Goal: Task Accomplishment & Management: Manage account settings

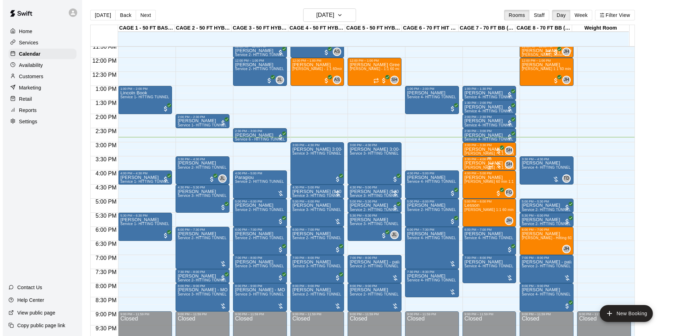
scroll to position [363, 0]
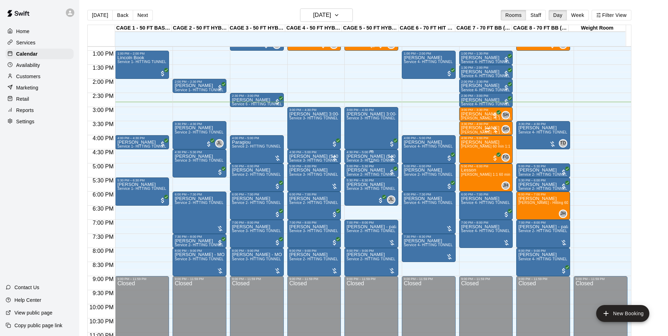
click at [372, 154] on div "4:30 PM – 5:00 PM" at bounding box center [372, 152] width 50 height 4
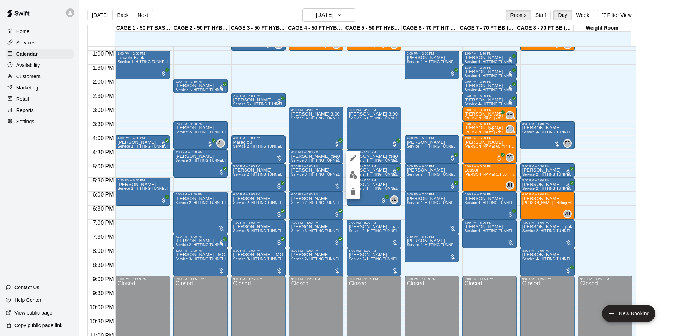
click at [375, 150] on div at bounding box center [337, 168] width 674 height 336
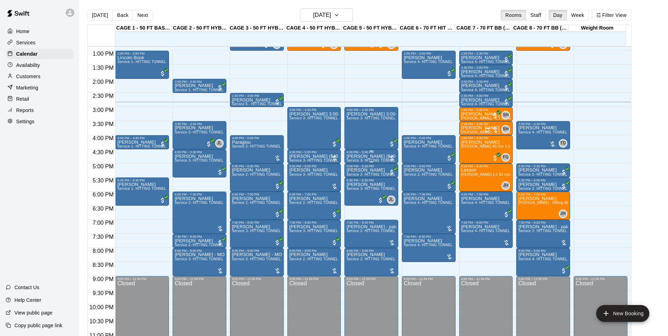
click at [364, 156] on p "[PERSON_NAME] ($40 2 tunnels for 30min) - split as there was a 1 1/2 hr team pa…" at bounding box center [372, 156] width 50 height 0
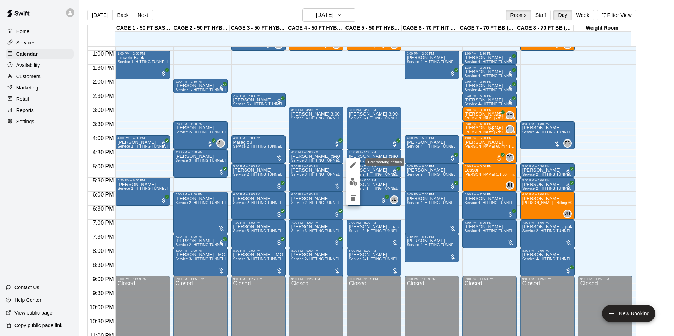
click at [354, 168] on icon "edit" at bounding box center [353, 165] width 8 height 8
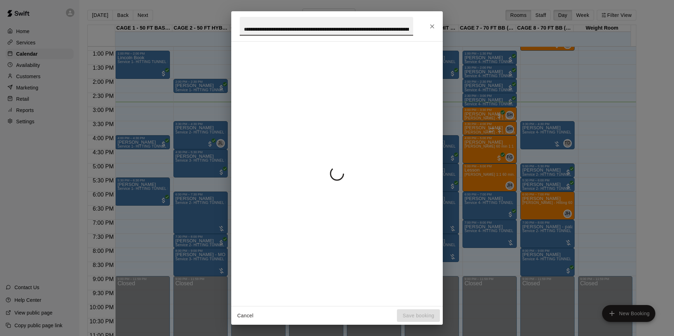
scroll to position [0, 106]
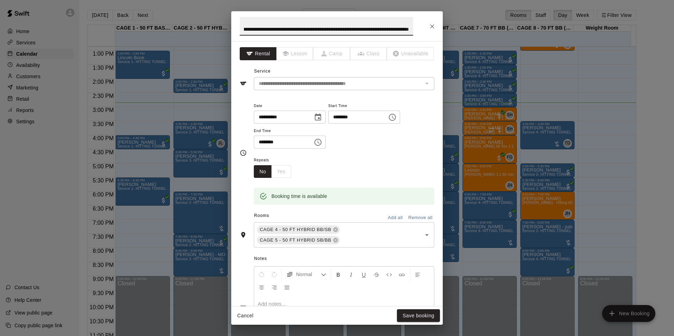
click at [293, 28] on input "**********" at bounding box center [326, 26] width 173 height 19
drag, startPoint x: 434, startPoint y: 25, endPoint x: 425, endPoint y: 44, distance: 21.0
click at [434, 25] on icon "Close" at bounding box center [431, 26] width 7 height 7
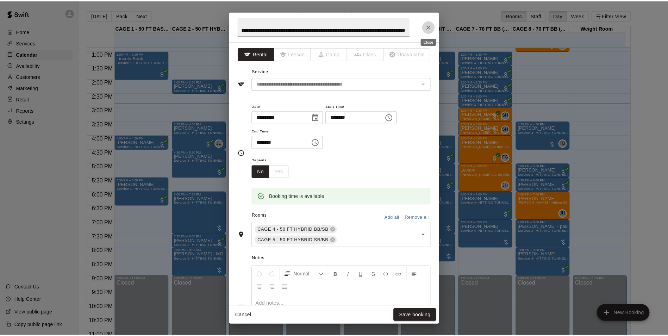
scroll to position [0, 0]
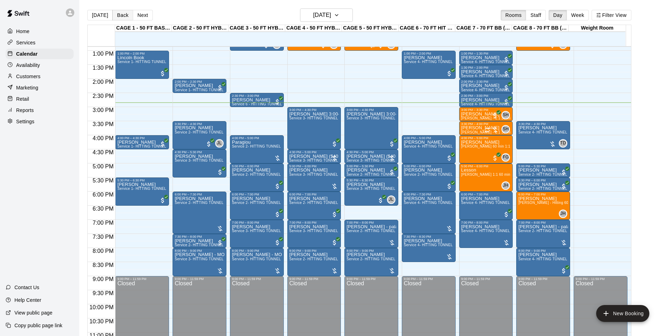
click at [112, 16] on button "Back" at bounding box center [122, 15] width 21 height 11
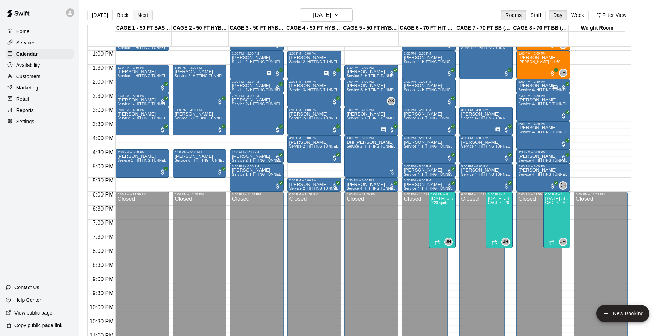
click at [133, 16] on button "Next" at bounding box center [143, 15] width 20 height 11
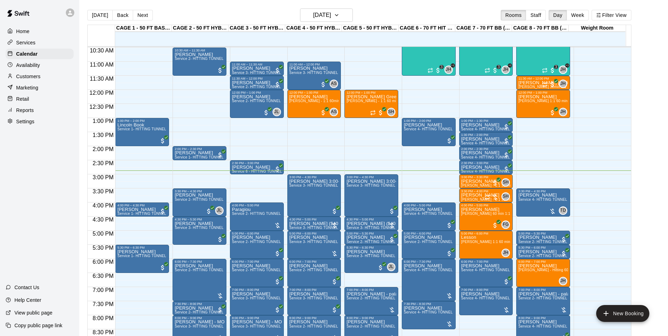
scroll to position [380, 0]
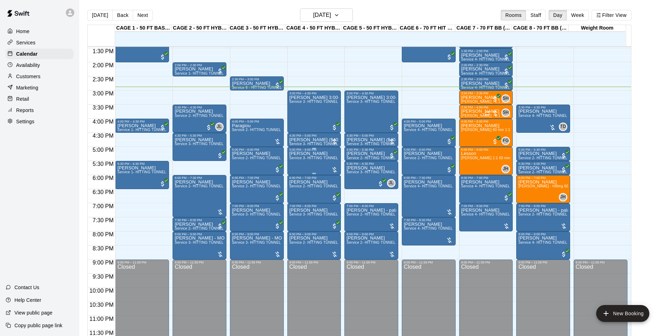
click at [323, 165] on div "Eileen Bejarano Service 3- HITTING TUNNEL RENTAL - 50ft Softball" at bounding box center [315, 319] width 50 height 336
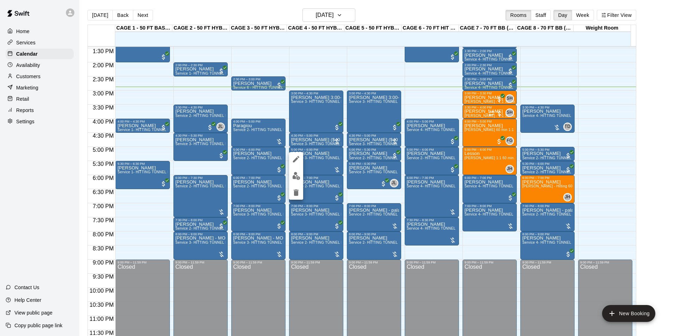
click at [298, 178] on img "edit" at bounding box center [296, 176] width 8 height 8
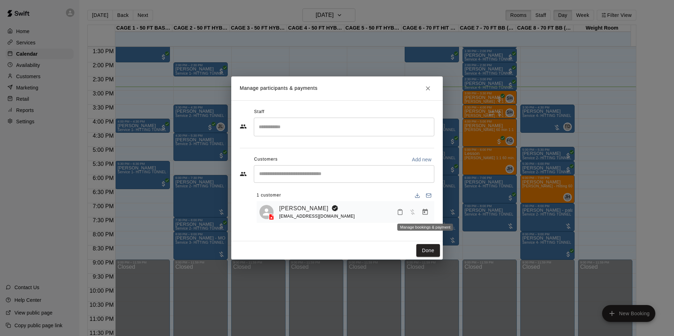
click at [426, 210] on icon "Manage bookings & payment" at bounding box center [424, 212] width 7 height 7
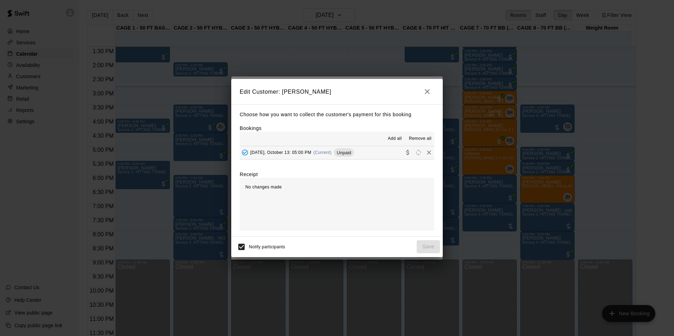
click at [378, 146] on hr at bounding box center [337, 146] width 194 height 0
click at [372, 152] on button "Monday, October 13: 05:00 PM (Current) Unpaid" at bounding box center [337, 152] width 194 height 13
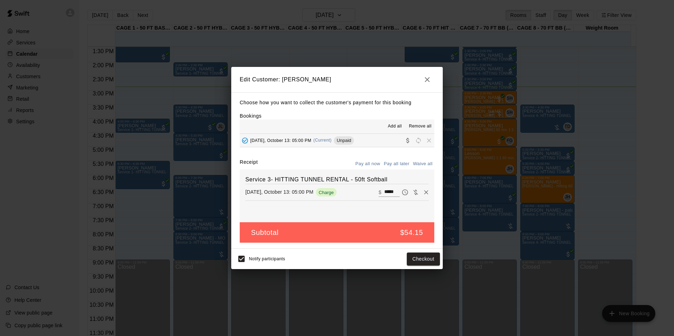
click at [430, 70] on h2 "Edit Customer: Eileen Bejarano" at bounding box center [336, 79] width 211 height 25
click at [426, 78] on icon "button" at bounding box center [427, 79] width 5 height 5
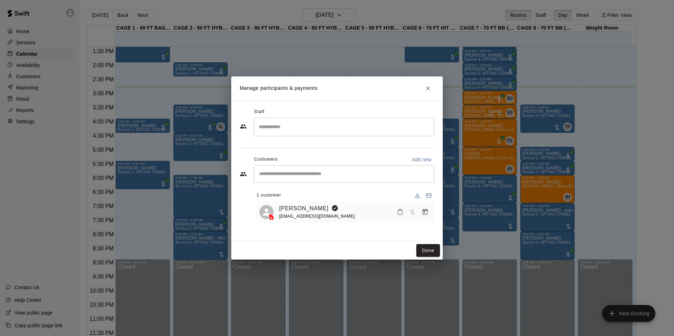
click at [424, 91] on button "Close" at bounding box center [427, 88] width 13 height 13
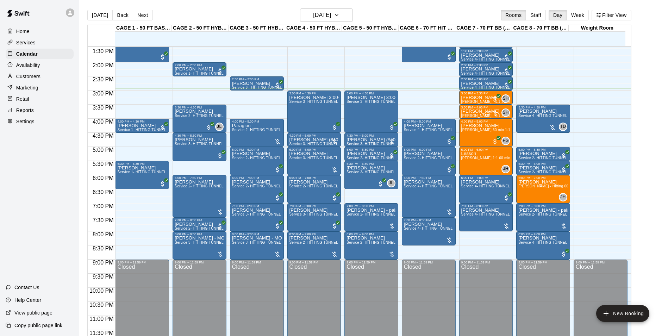
drag, startPoint x: 135, startPoint y: 133, endPoint x: 137, endPoint y: 147, distance: 14.6
click at [137, 147] on div "12:00 AM – 10:00 AM Closed 1:00 PM – 2:00 PM Lincoln Book Service 1- HITTING TU…" at bounding box center [142, 6] width 54 height 676
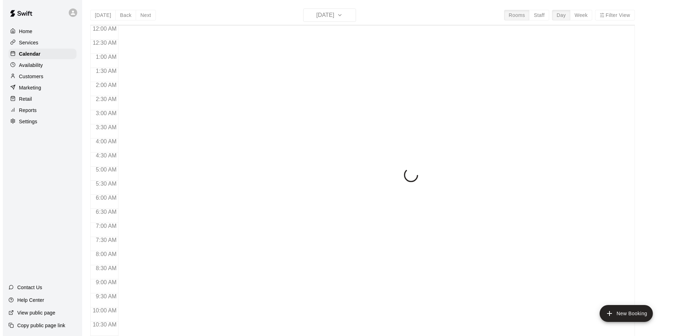
scroll to position [358, 0]
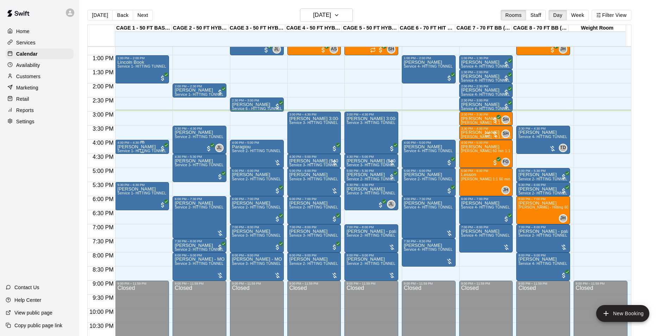
click at [145, 153] on span "Service 1- HITTING TUNNEL RENTAL - 50ft Baseball w/ Auto/Manual Feeder" at bounding box center [181, 151] width 129 height 4
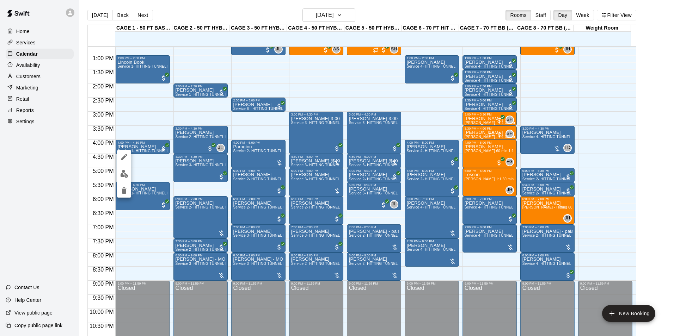
click at [149, 156] on div at bounding box center [337, 168] width 674 height 336
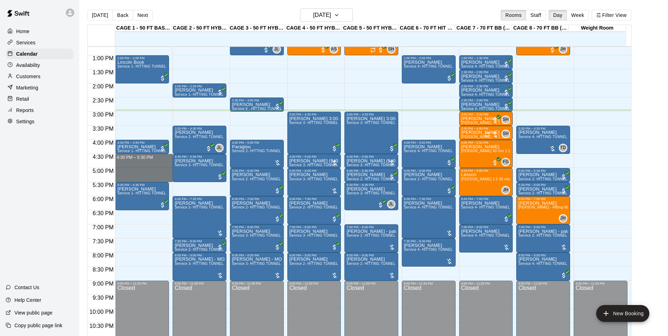
drag, startPoint x: 149, startPoint y: 156, endPoint x: 152, endPoint y: 178, distance: 22.7
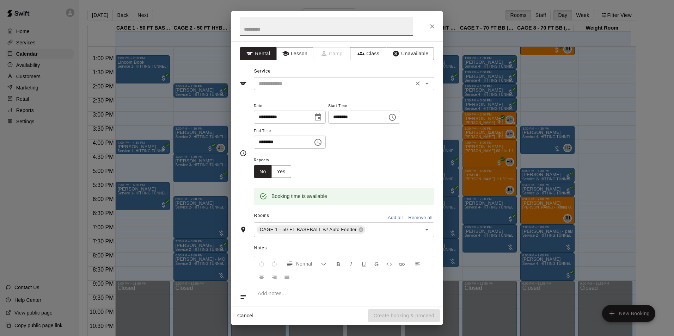
click at [333, 87] on input "text" at bounding box center [333, 83] width 155 height 9
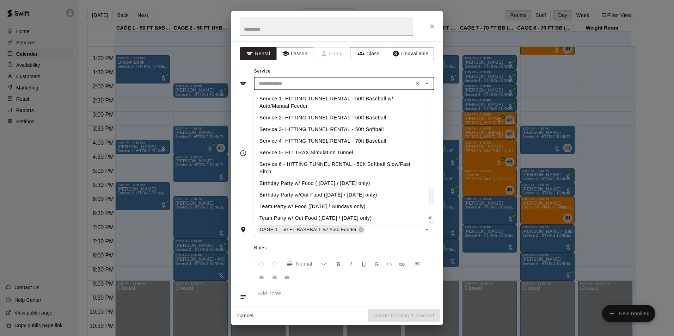
click at [347, 100] on li "Service 1- HITTING TUNNEL RENTAL - 50ft Baseball w/ Auto/Manual Feeder" at bounding box center [341, 102] width 175 height 19
type input "**********"
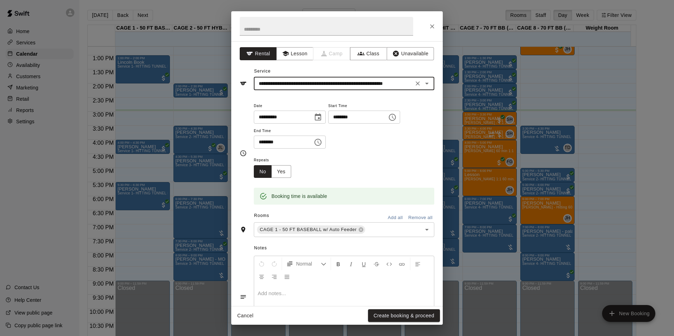
click at [410, 326] on div "**********" at bounding box center [337, 168] width 674 height 336
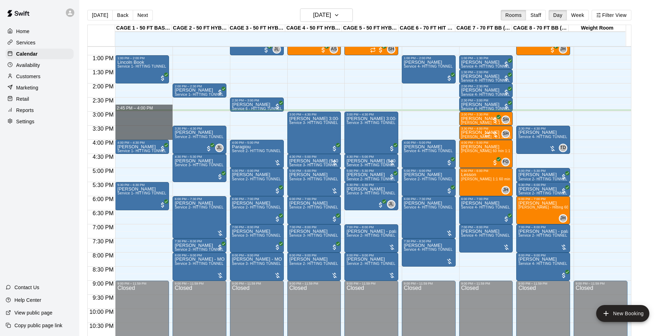
drag, startPoint x: 153, startPoint y: 111, endPoint x: 155, endPoint y: 136, distance: 24.8
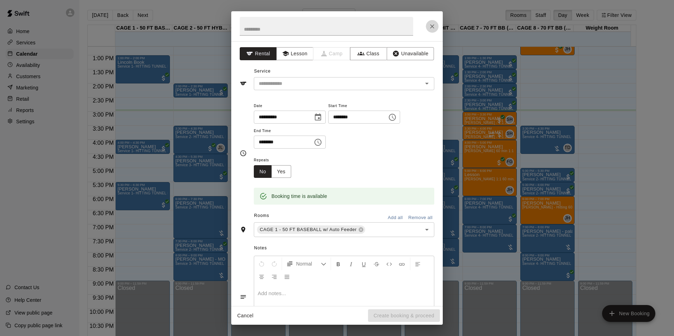
click at [427, 30] on button "Close" at bounding box center [432, 26] width 13 height 13
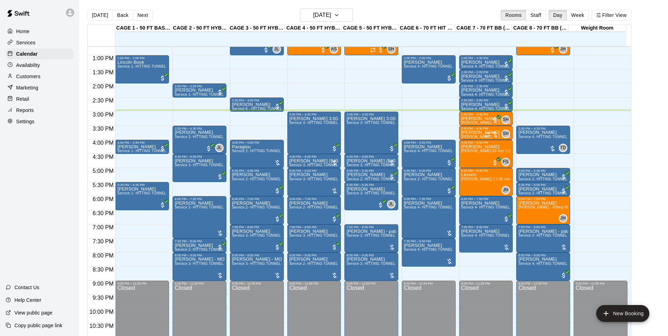
click at [141, 111] on div "12:00 AM – 10:00 AM Closed 1:00 PM – 2:00 PM Lincoln Book Service 1- HITTING TU…" at bounding box center [142, 27] width 54 height 676
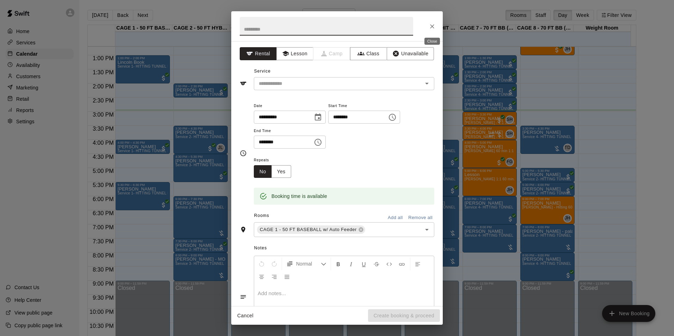
drag, startPoint x: 430, startPoint y: 25, endPoint x: 421, endPoint y: 31, distance: 10.6
click at [431, 25] on icon "Close" at bounding box center [431, 26] width 7 height 7
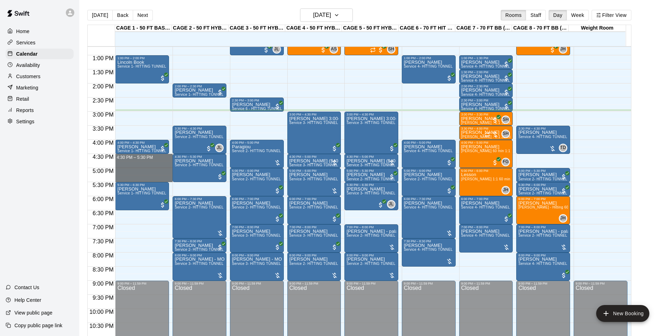
drag, startPoint x: 150, startPoint y: 155, endPoint x: 151, endPoint y: 182, distance: 26.8
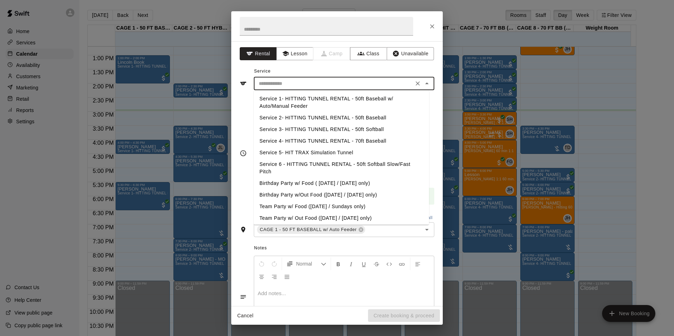
click at [323, 81] on input "text" at bounding box center [333, 83] width 155 height 9
click at [340, 96] on li "Service 1- HITTING TUNNEL RENTAL - 50ft Baseball w/ Auto/Manual Feeder" at bounding box center [341, 102] width 175 height 19
type input "**********"
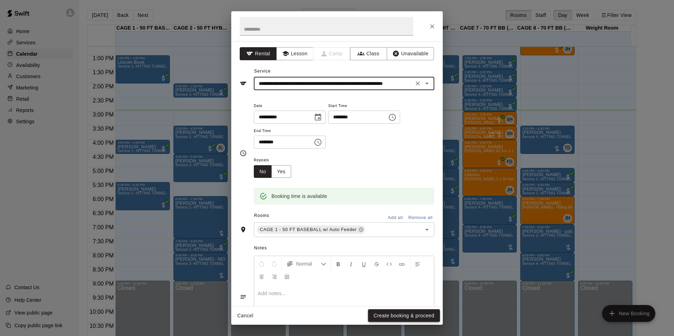
click at [409, 312] on button "Create booking & proceed" at bounding box center [404, 315] width 72 height 13
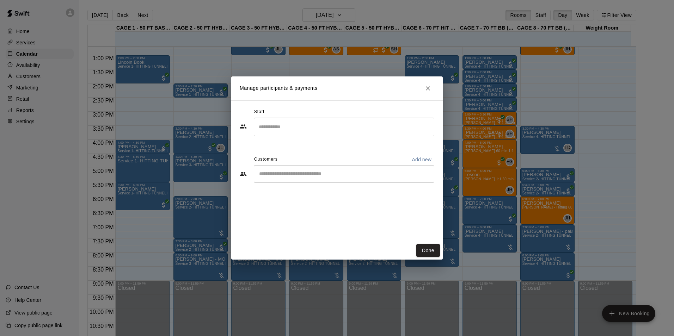
click at [352, 181] on div "​" at bounding box center [344, 174] width 180 height 18
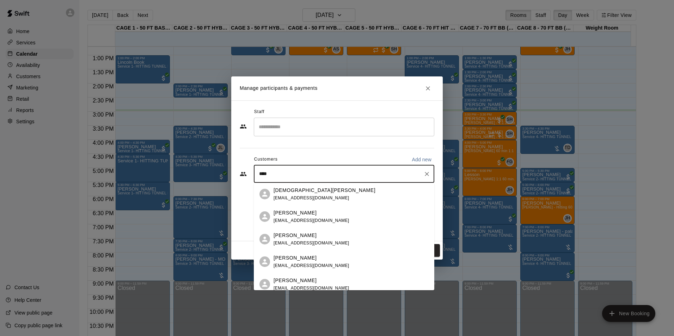
type input "*****"
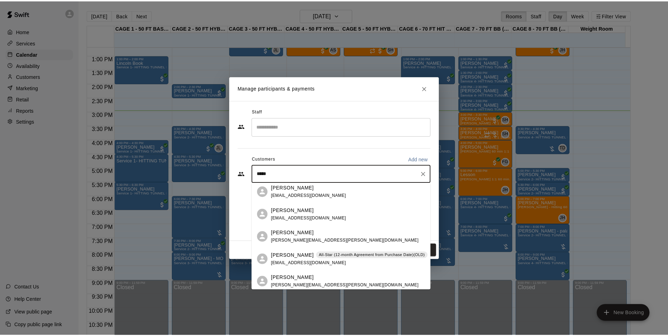
scroll to position [35, 0]
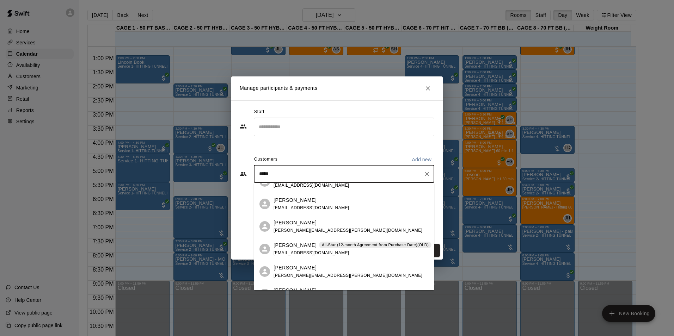
click at [320, 249] on div "J [PERSON_NAME] All-Star (12-month Agreement from Purchase Date)(OLD) [EMAIL_AD…" at bounding box center [352, 249] width 158 height 15
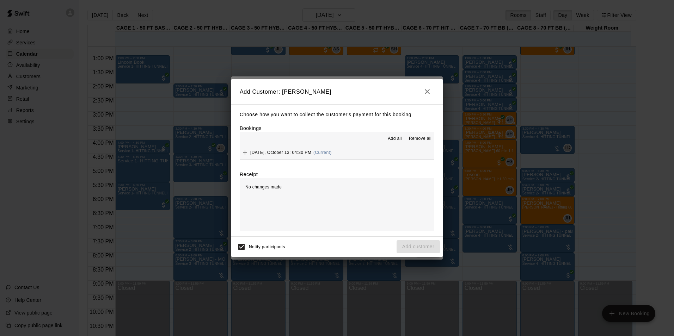
click at [398, 136] on span "Add all" at bounding box center [395, 138] width 14 height 7
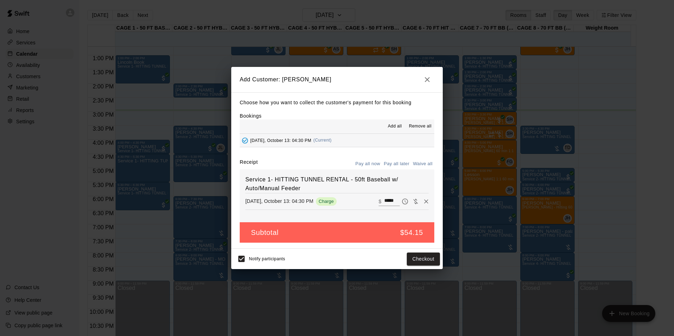
click at [397, 161] on button "Pay all later" at bounding box center [396, 164] width 29 height 11
click at [409, 258] on button "Add customer" at bounding box center [417, 259] width 43 height 13
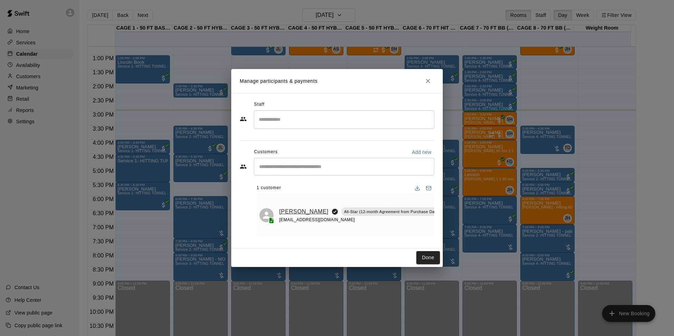
click at [290, 213] on link "[PERSON_NAME]" at bounding box center [303, 211] width 49 height 9
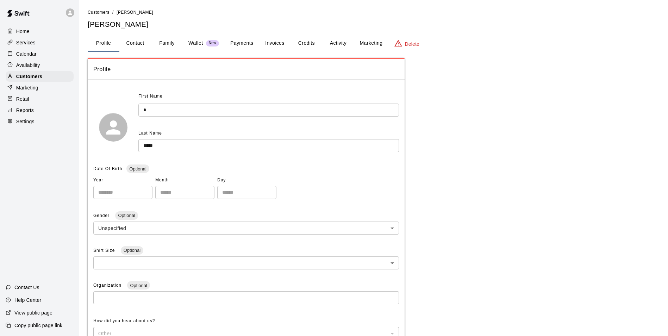
click at [169, 45] on button "Family" at bounding box center [167, 43] width 32 height 17
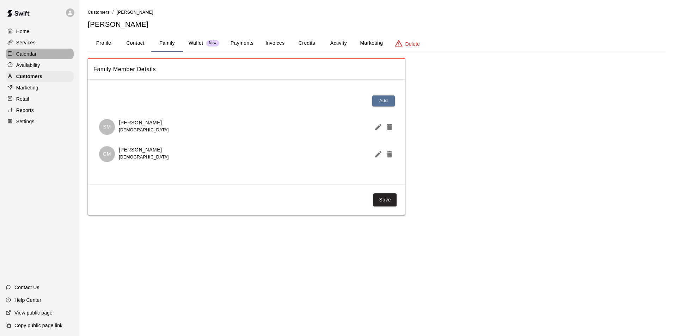
click at [39, 58] on div "Calendar" at bounding box center [40, 54] width 68 height 11
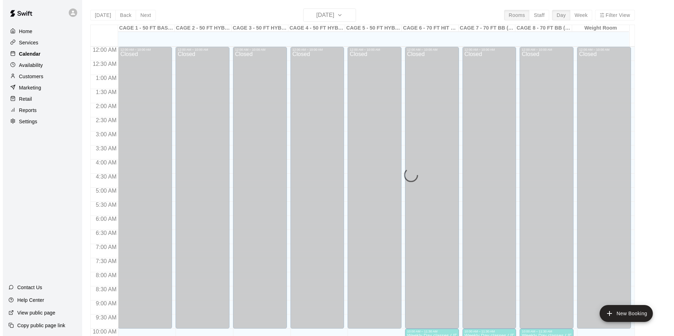
scroll to position [358, 0]
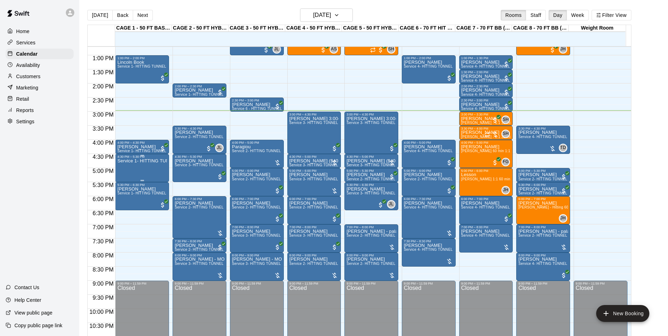
click at [150, 170] on div "Service 1- HITTING TUNNEL RENTAL - 50ft Baseball w/ Auto/Manual Feeder" at bounding box center [142, 327] width 50 height 336
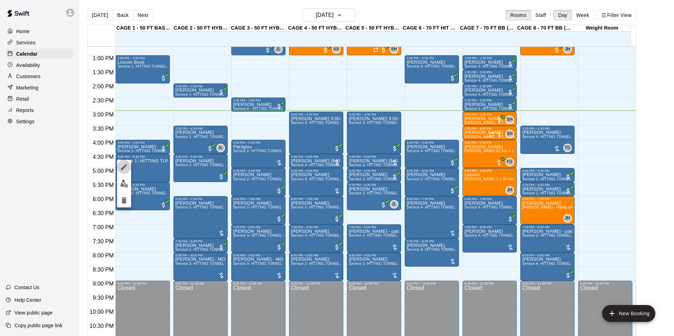
click at [125, 170] on icon "edit" at bounding box center [124, 167] width 8 height 8
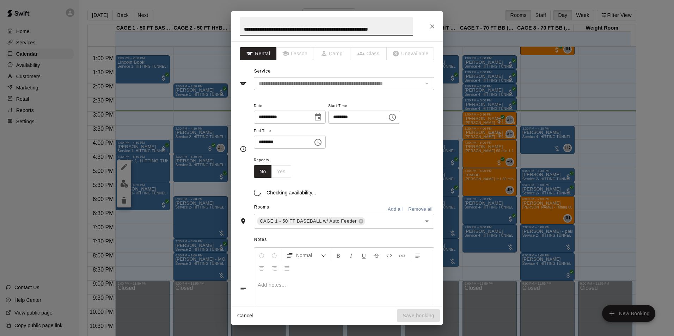
scroll to position [0, 15]
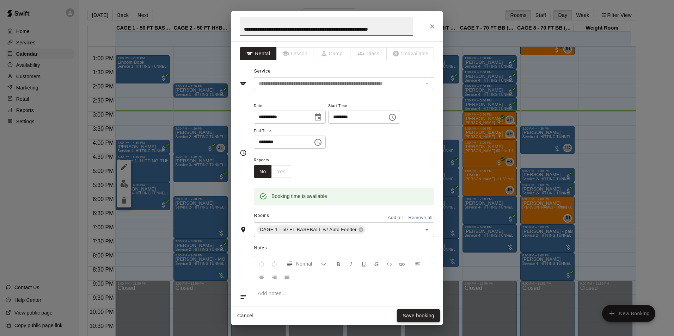
click at [432, 309] on button "Save booking" at bounding box center [418, 315] width 43 height 13
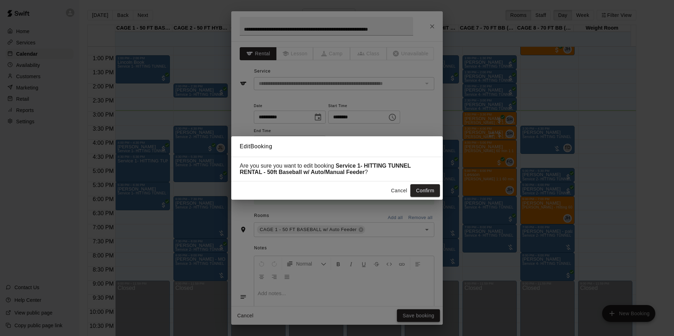
scroll to position [0, 0]
click at [431, 193] on button "Confirm" at bounding box center [425, 190] width 30 height 13
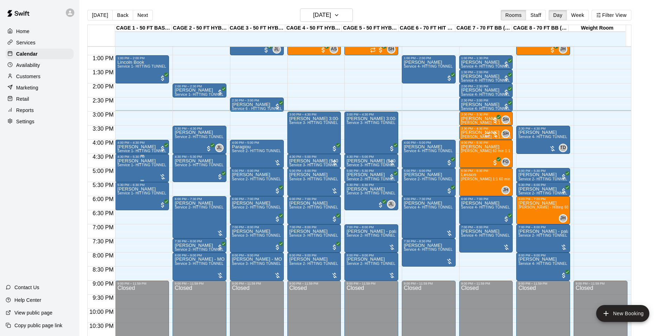
click at [145, 162] on div "J [PERSON_NAME] Service 1- HITTING TUNNEL RENTAL - 50ft Baseball w/ Auto/Manual…" at bounding box center [142, 327] width 50 height 336
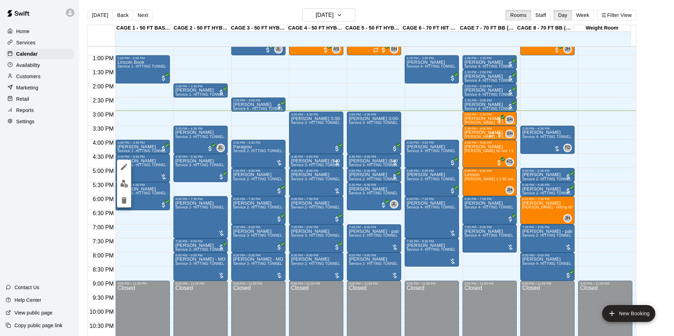
click at [124, 178] on button "edit" at bounding box center [124, 184] width 14 height 14
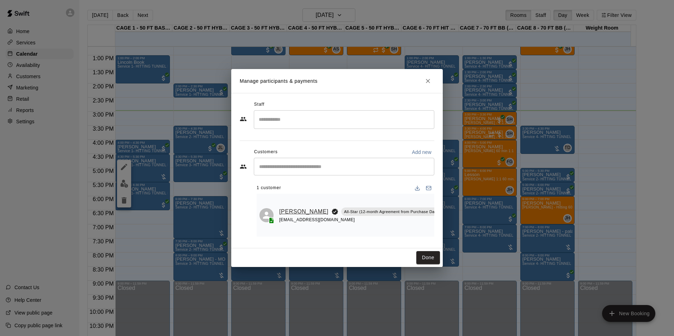
click at [285, 214] on link "[PERSON_NAME]" at bounding box center [303, 211] width 49 height 9
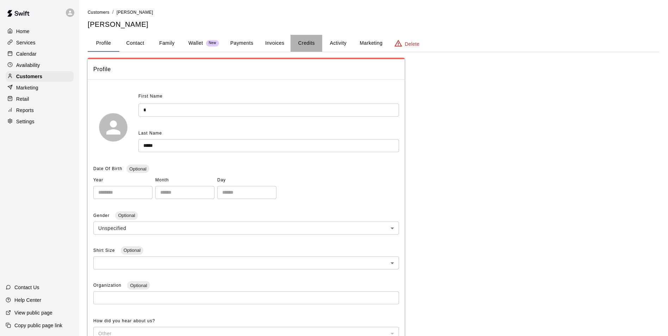
click at [309, 43] on button "Credits" at bounding box center [307, 43] width 32 height 17
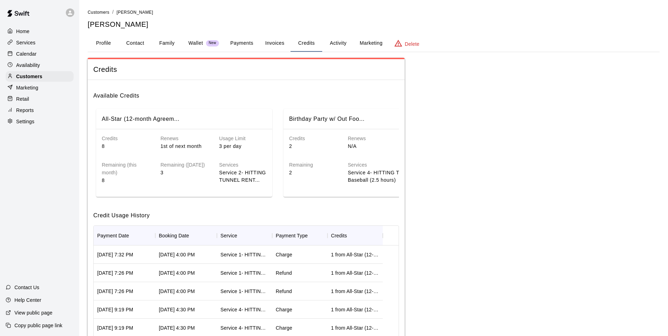
click at [41, 56] on div "Calendar" at bounding box center [40, 54] width 68 height 11
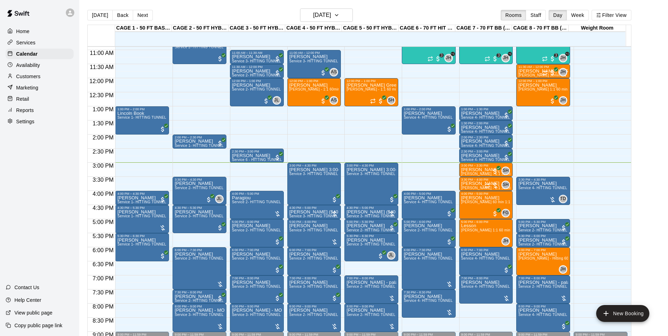
scroll to position [347, 0]
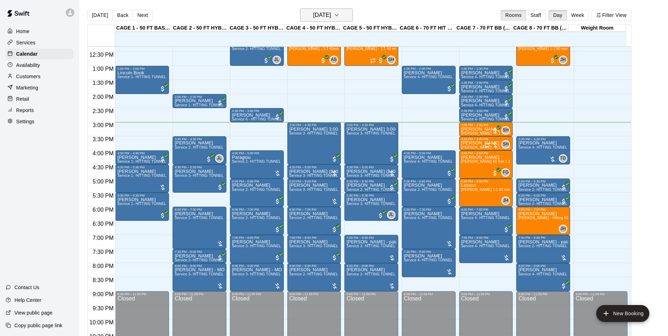
click at [320, 18] on h6 "[DATE]" at bounding box center [322, 15] width 18 height 10
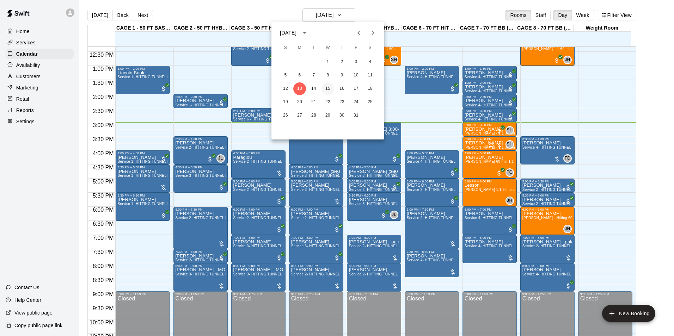
click at [327, 90] on button "15" at bounding box center [327, 88] width 13 height 13
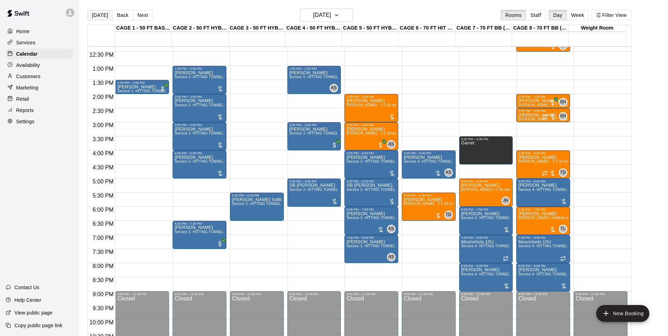
click at [96, 11] on button "[DATE]" at bounding box center [99, 15] width 25 height 11
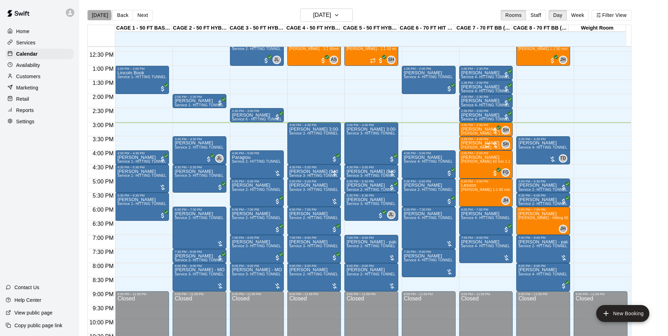
click at [96, 15] on button "[DATE]" at bounding box center [99, 15] width 25 height 11
click at [319, 13] on h6 "[DATE]" at bounding box center [322, 15] width 18 height 10
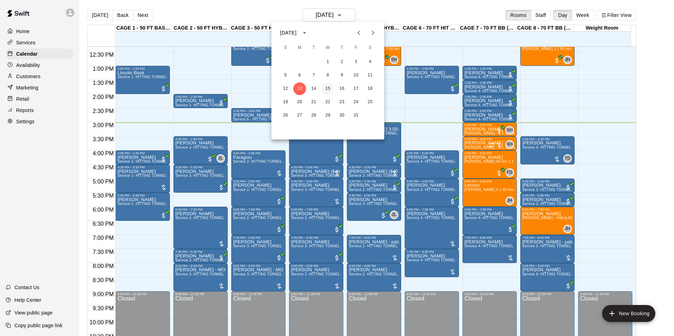
click at [331, 91] on button "15" at bounding box center [327, 88] width 13 height 13
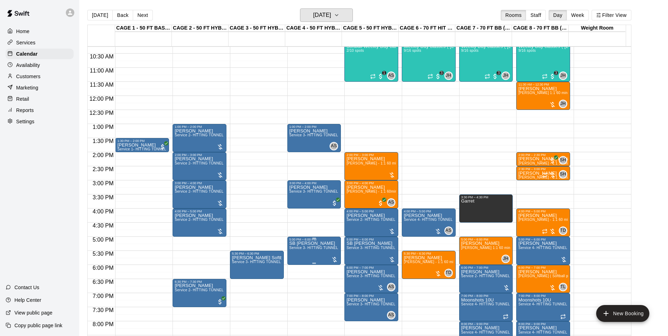
scroll to position [277, 0]
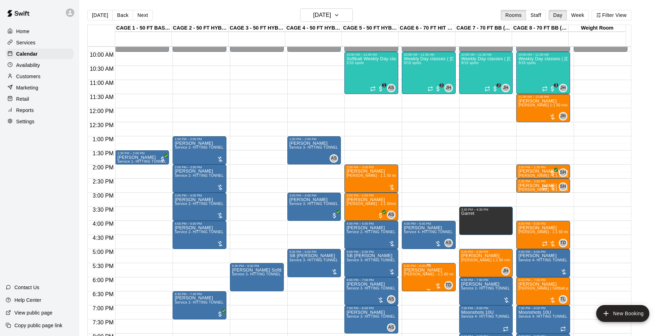
click at [429, 276] on span "[PERSON_NAME] - 1:1 60 min Baseball pitching lesson 60min" at bounding box center [456, 274] width 105 height 4
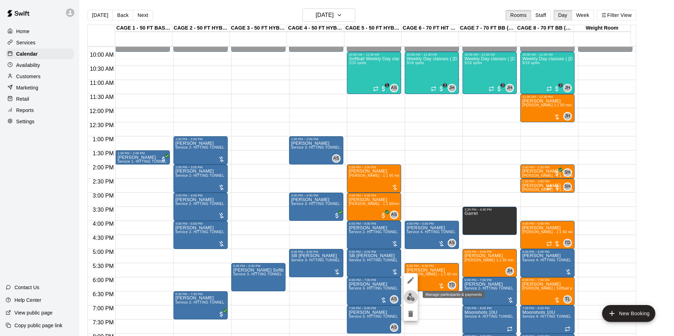
click at [409, 293] on button "edit" at bounding box center [410, 297] width 14 height 14
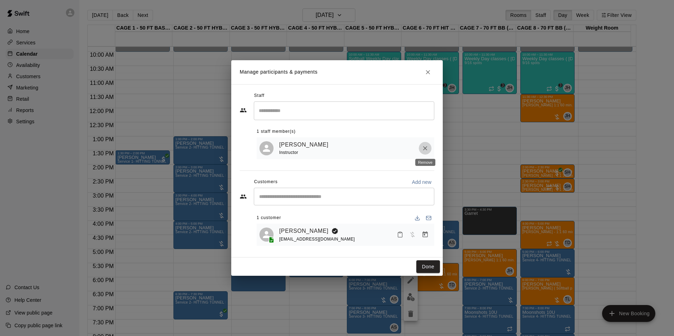
click at [421, 147] on button "Remove" at bounding box center [425, 148] width 13 height 13
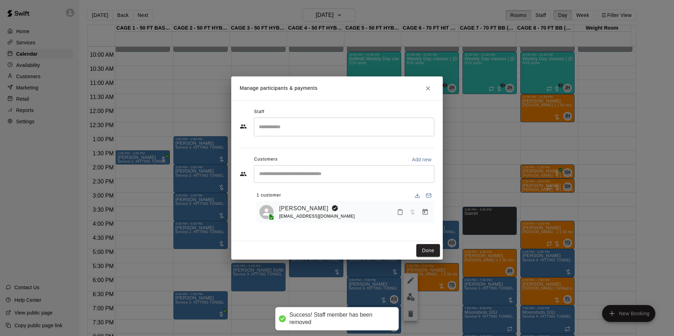
click at [425, 148] on div "Staff ​ Customers Add new ​ 1 customer [PERSON_NAME] [EMAIL_ADDRESS][DOMAIN_NAM…" at bounding box center [337, 167] width 194 height 122
click at [338, 128] on input "Search staff" at bounding box center [344, 127] width 174 height 12
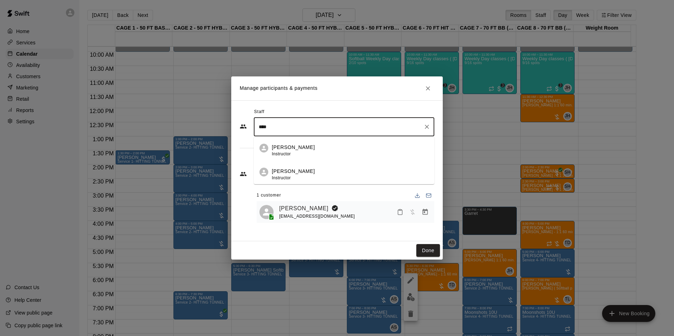
click at [289, 150] on div "[PERSON_NAME] Instructor" at bounding box center [293, 151] width 43 height 14
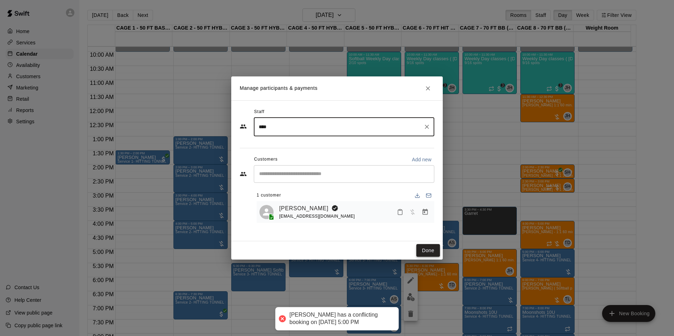
type input "****"
click at [425, 250] on button "Done" at bounding box center [428, 250] width 24 height 13
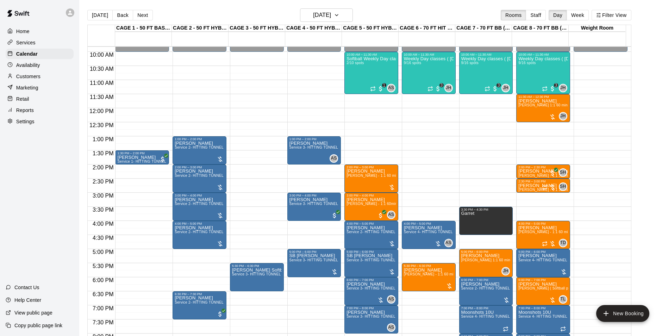
click at [433, 304] on div "12:00 AM – 10:00 AM Closed 10:00 AM – 11:30 AM Weekly Day classes ( [DATE],[DAT…" at bounding box center [429, 108] width 54 height 676
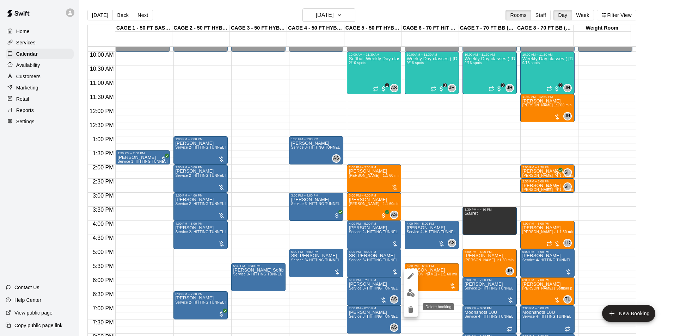
click at [412, 307] on icon "delete" at bounding box center [410, 309] width 5 height 6
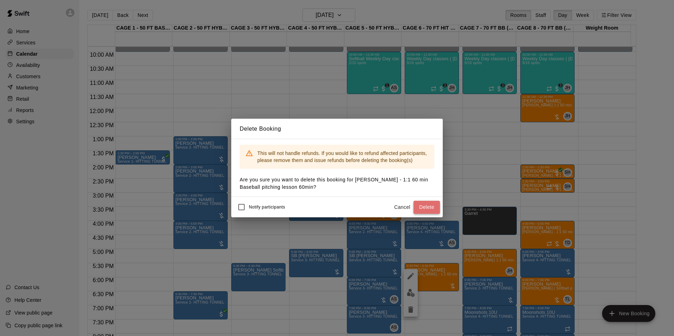
click at [424, 207] on button "Delete" at bounding box center [426, 207] width 26 height 13
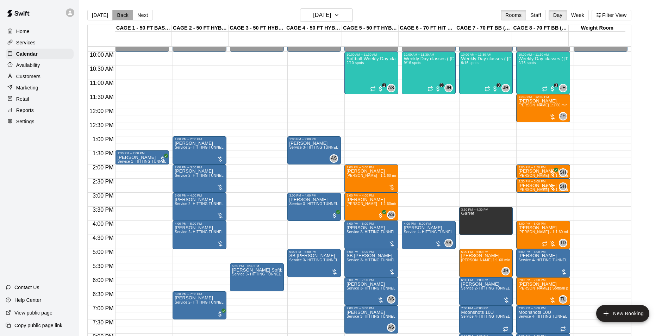
click at [116, 11] on button "Back" at bounding box center [122, 15] width 21 height 11
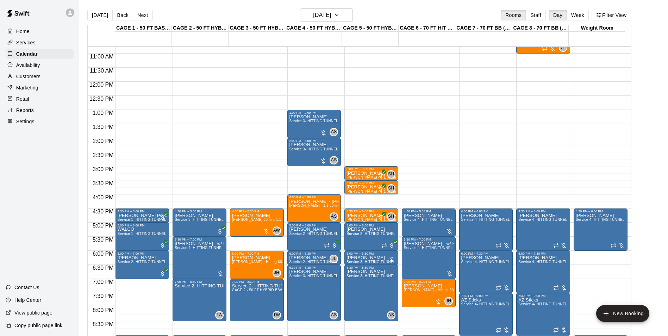
scroll to position [347, 0]
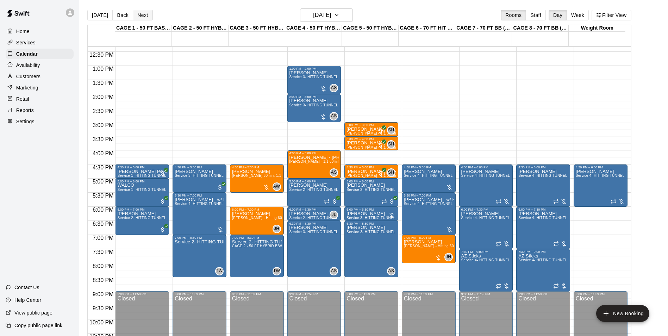
click at [142, 14] on button "Next" at bounding box center [143, 15] width 20 height 11
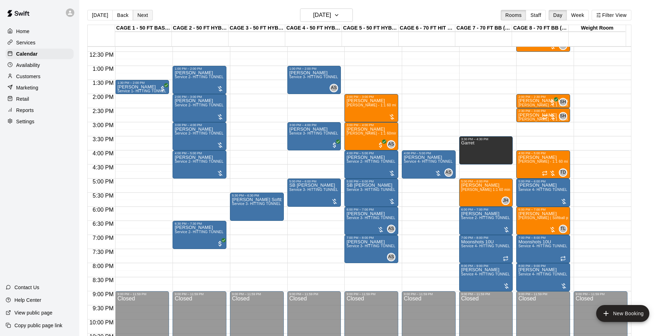
click at [142, 14] on button "Next" at bounding box center [143, 15] width 20 height 11
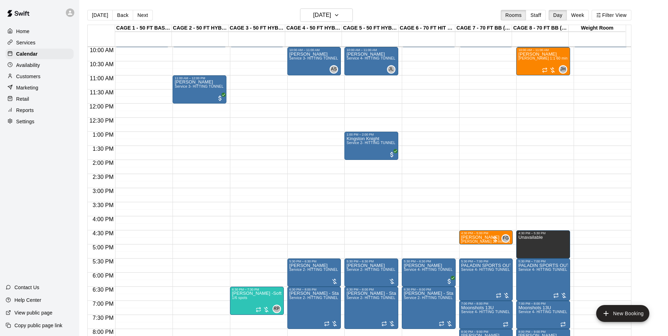
scroll to position [277, 0]
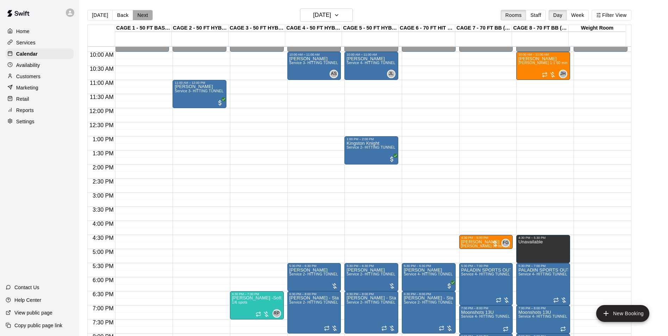
click at [139, 16] on button "Next" at bounding box center [143, 15] width 20 height 11
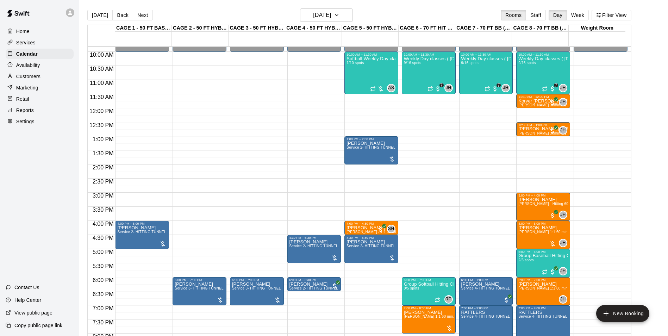
scroll to position [312, 0]
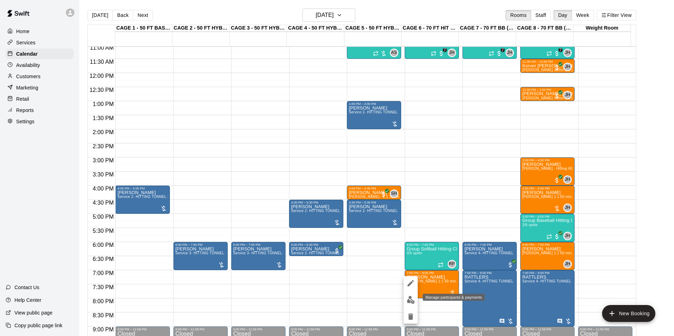
click at [410, 298] on img "edit" at bounding box center [411, 300] width 8 height 8
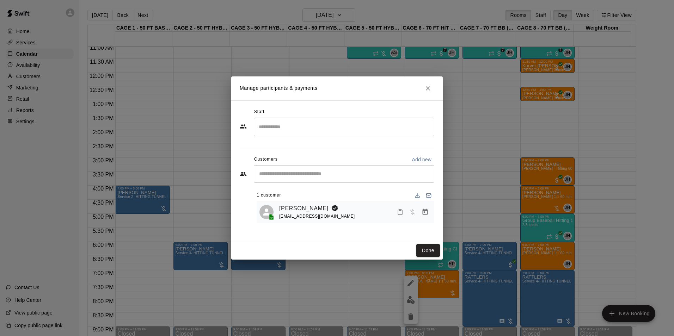
click at [309, 129] on input "Search staff" at bounding box center [344, 127] width 174 height 12
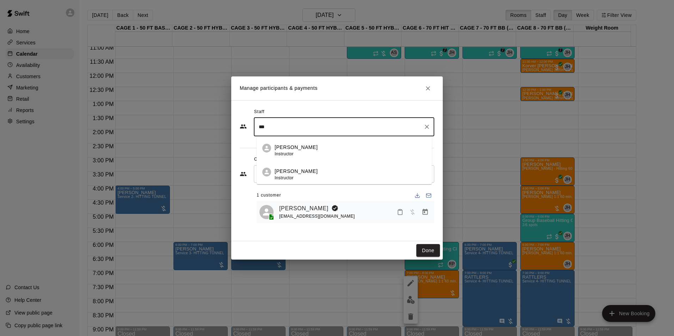
click at [293, 147] on p "[PERSON_NAME]" at bounding box center [295, 147] width 43 height 7
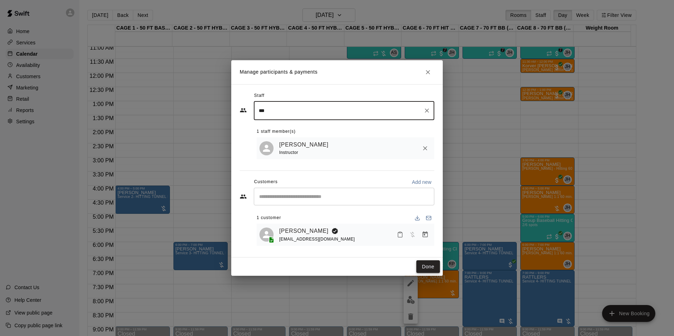
type input "***"
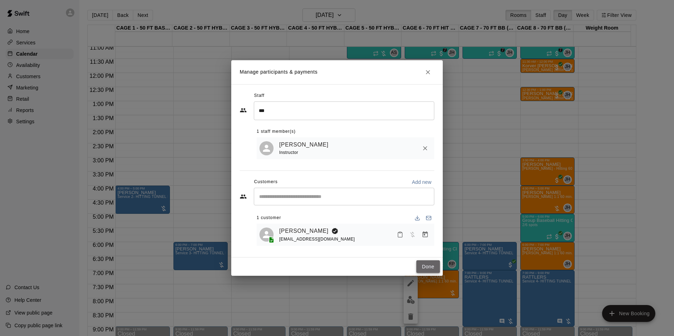
click at [428, 269] on button "Done" at bounding box center [428, 266] width 24 height 13
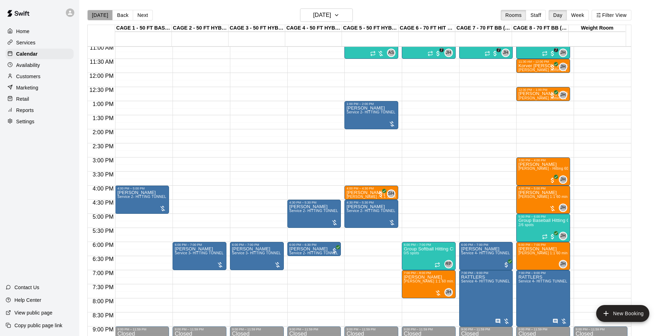
click at [100, 16] on button "[DATE]" at bounding box center [99, 15] width 25 height 11
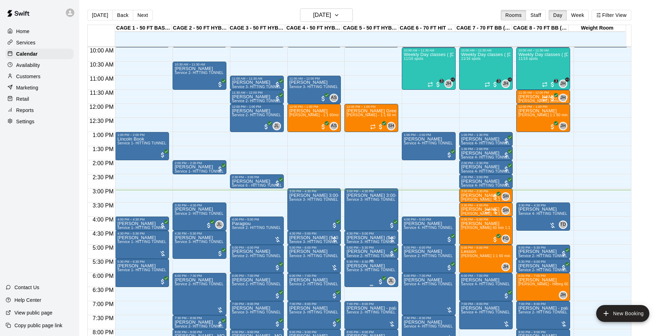
scroll to position [277, 0]
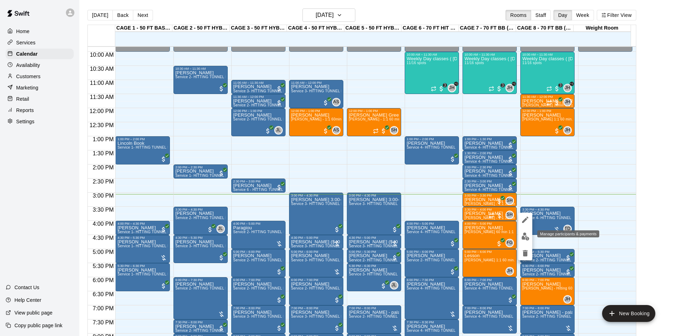
click at [522, 234] on img "edit" at bounding box center [525, 237] width 8 height 8
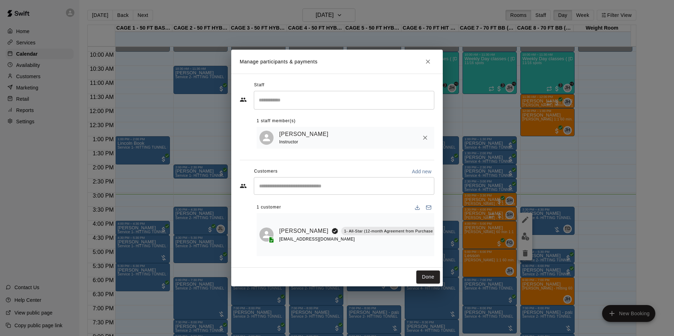
click at [447, 247] on button "Manage bookings & payment" at bounding box center [453, 247] width 13 height 13
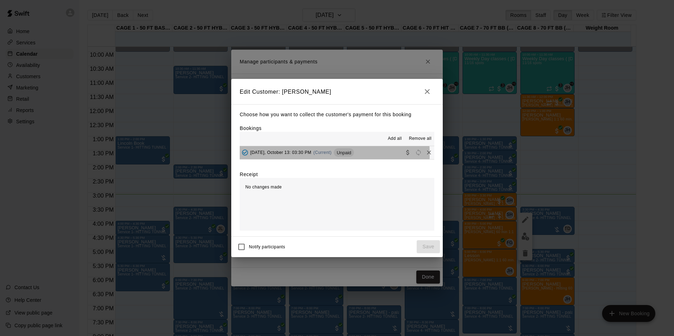
click at [279, 155] on span "[DATE], October 13: 03:30 PM" at bounding box center [280, 152] width 61 height 5
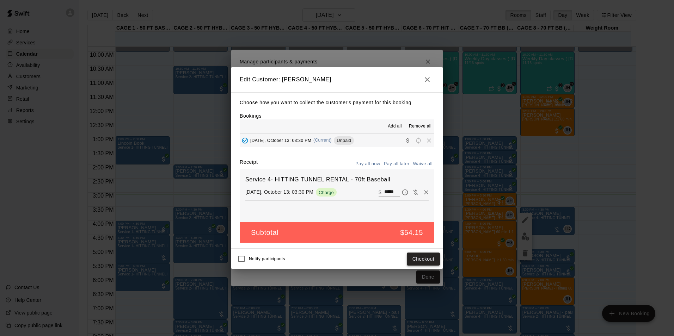
click at [426, 260] on button "Checkout" at bounding box center [423, 259] width 33 height 13
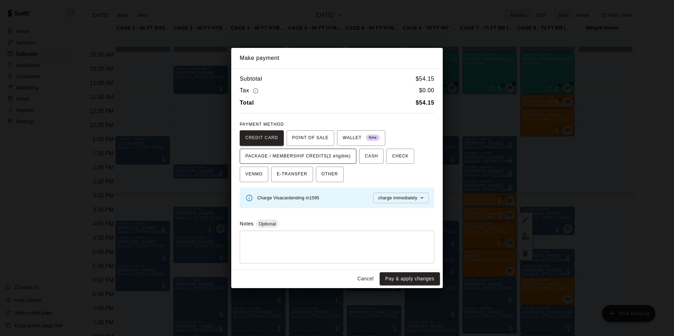
click at [335, 159] on span "PACKAGE / MEMBERSHIP CREDITS (2 eligible)" at bounding box center [297, 156] width 105 height 11
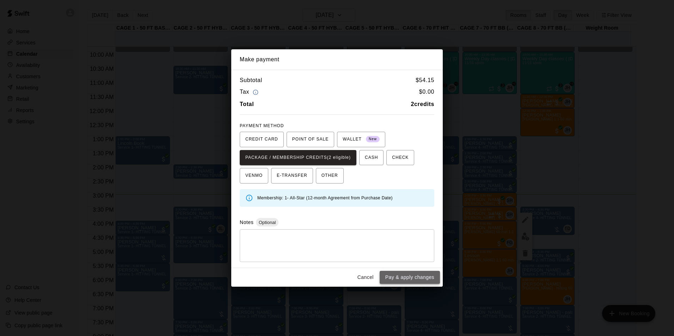
click at [411, 278] on button "Pay & apply changes" at bounding box center [409, 277] width 60 height 13
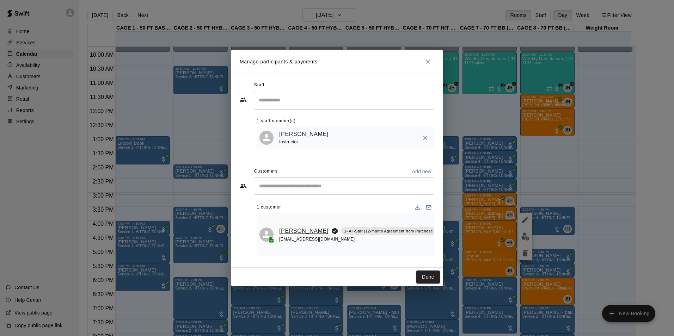
click at [288, 228] on link "[PERSON_NAME]" at bounding box center [303, 231] width 49 height 9
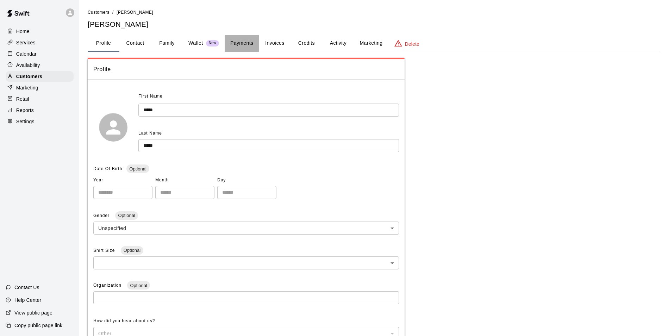
click at [246, 43] on button "Payments" at bounding box center [242, 43] width 34 height 17
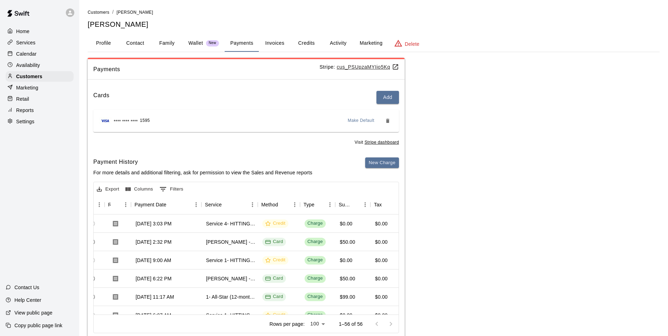
scroll to position [0, 52]
click at [384, 161] on button "New Charge" at bounding box center [382, 162] width 34 height 11
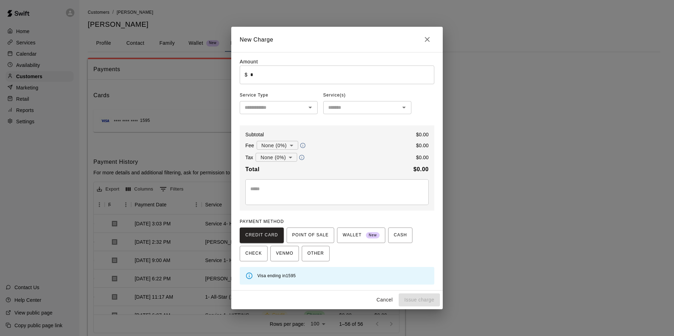
click at [263, 78] on input "*" at bounding box center [342, 75] width 184 height 19
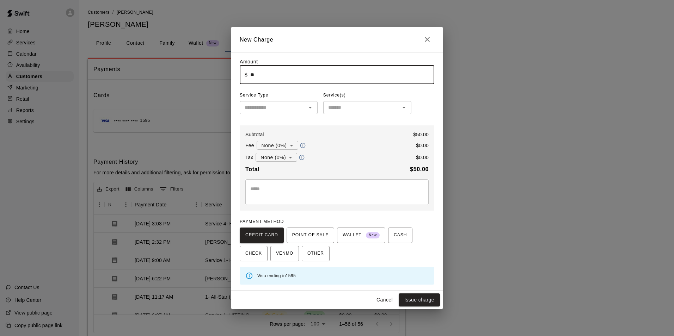
type input "*****"
click at [292, 110] on input "text" at bounding box center [273, 107] width 62 height 9
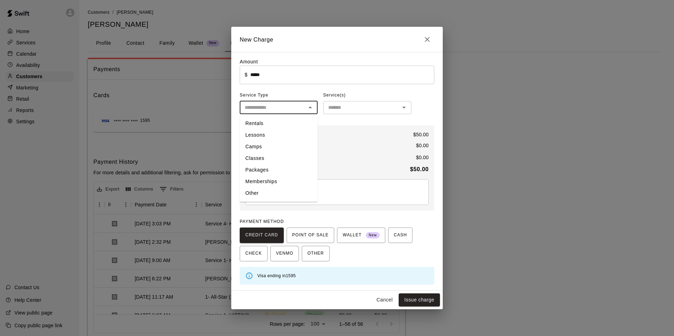
click at [286, 137] on li "Lessons" at bounding box center [279, 135] width 78 height 12
type input "*******"
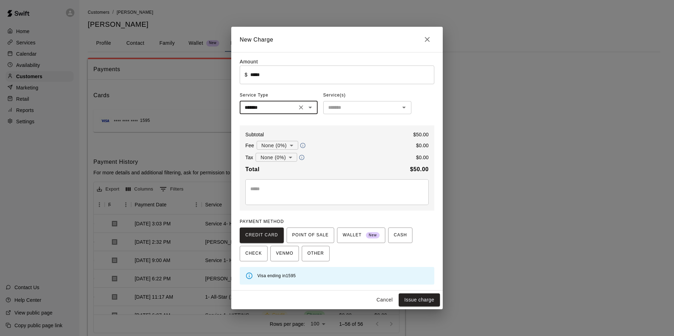
click at [347, 110] on input "text" at bounding box center [361, 107] width 72 height 9
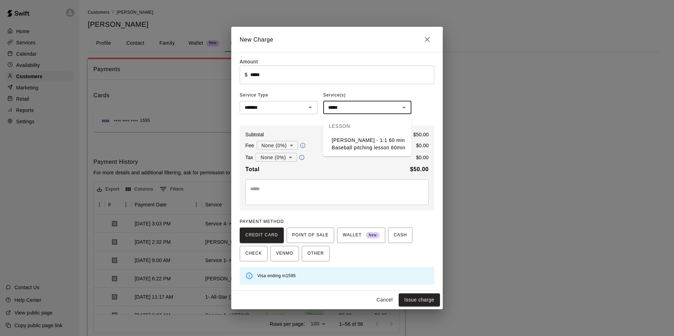
click at [350, 143] on li "[PERSON_NAME] - 1:1 60 min Baseball pitching lesson 60min" at bounding box center [367, 144] width 88 height 19
type input "**********"
click at [429, 302] on button "Issue charge" at bounding box center [418, 299] width 41 height 13
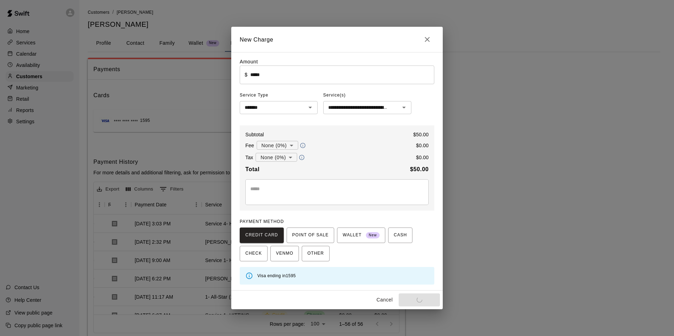
type input "*"
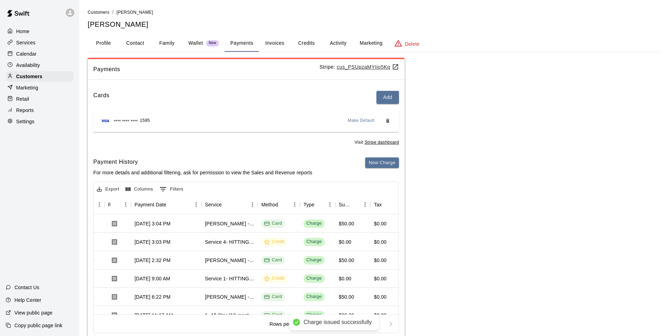
click at [25, 54] on p "Calendar" at bounding box center [26, 53] width 20 height 7
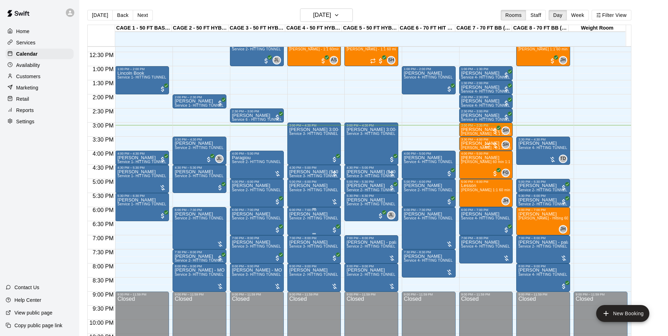
scroll to position [348, 0]
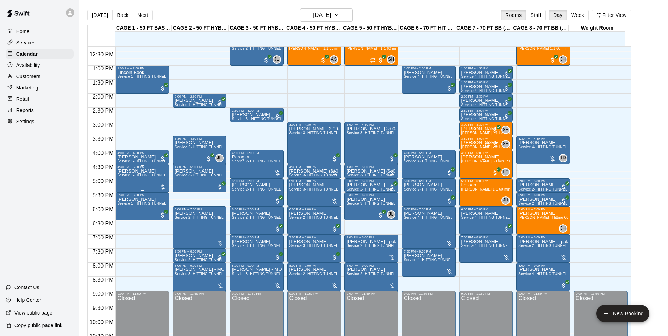
click at [154, 177] on span "Service 1- HITTING TUNNEL RENTAL - 50ft Baseball w/ Auto/Manual Feeder" at bounding box center [181, 175] width 129 height 4
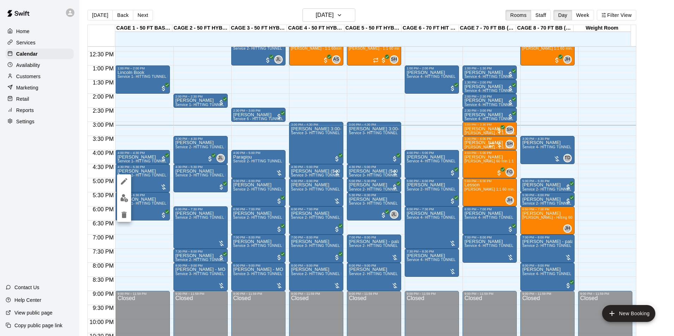
click at [67, 178] on div at bounding box center [337, 168] width 674 height 336
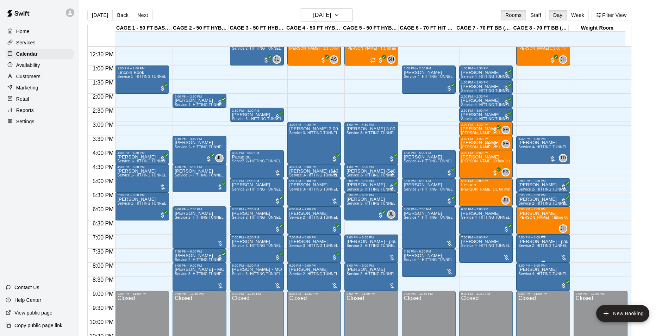
click at [534, 247] on span "Service 2- HITTING TUNNEL RENTAL - 50ft Baseball" at bounding box center [563, 246] width 89 height 4
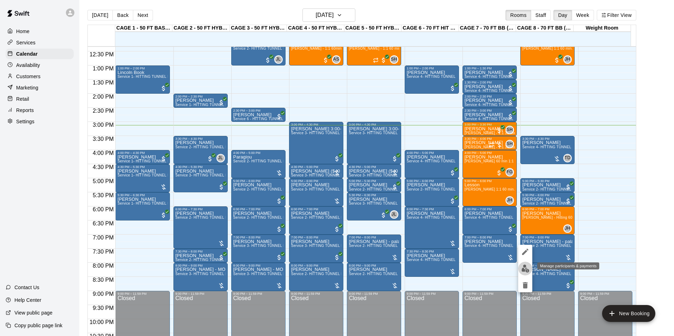
click at [524, 268] on img "edit" at bounding box center [525, 269] width 8 height 8
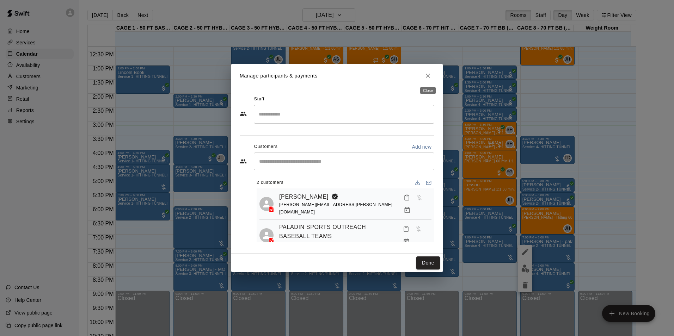
click at [424, 79] on icon "Close" at bounding box center [427, 75] width 7 height 7
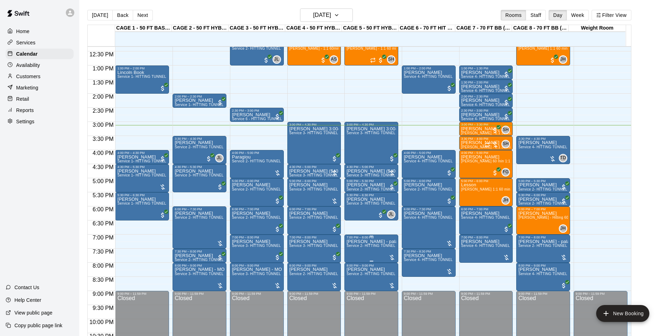
click at [367, 248] on span "Service 2- HITTING TUNNEL RENTAL - 50ft Baseball" at bounding box center [391, 246] width 89 height 4
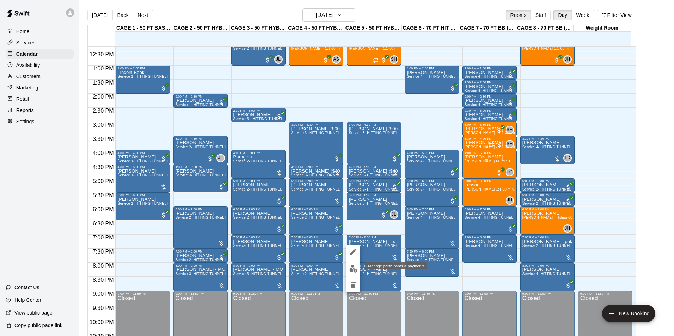
click at [352, 262] on button "edit" at bounding box center [353, 269] width 14 height 14
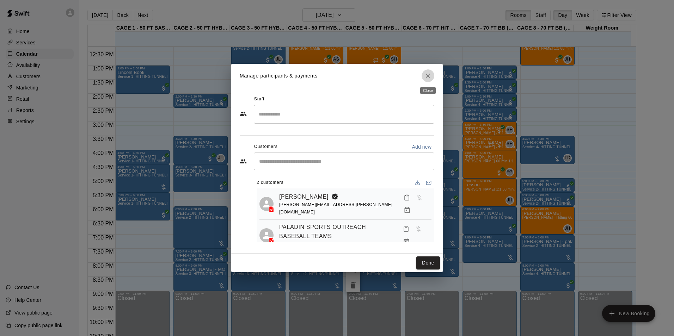
click at [423, 77] on button "Close" at bounding box center [427, 75] width 13 height 13
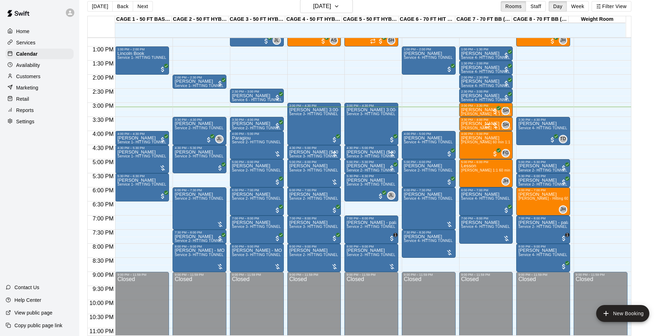
scroll to position [11, 0]
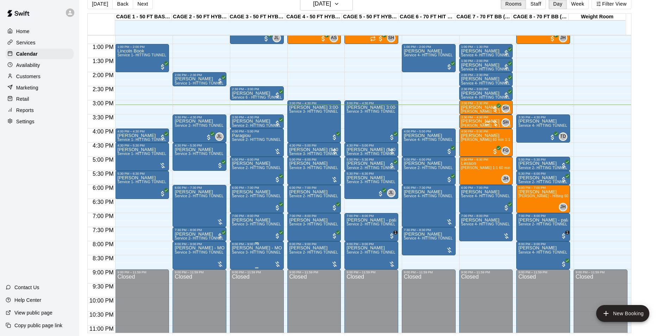
click at [253, 243] on div "8:00 PM – 9:00 PM Bryant - MOJO softball team - will call back by 3:30 to confi…" at bounding box center [257, 255] width 54 height 28
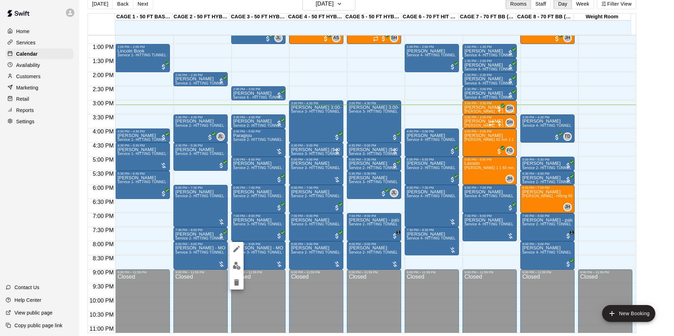
click at [239, 264] on img "edit" at bounding box center [237, 266] width 8 height 8
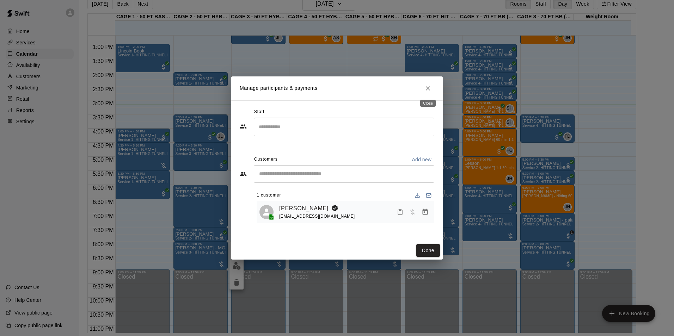
click at [431, 90] on button "Close" at bounding box center [427, 88] width 13 height 13
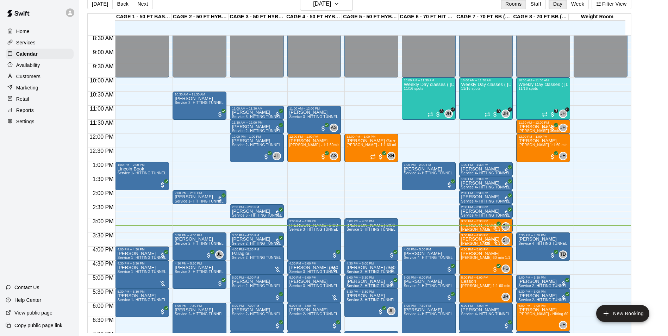
scroll to position [252, 0]
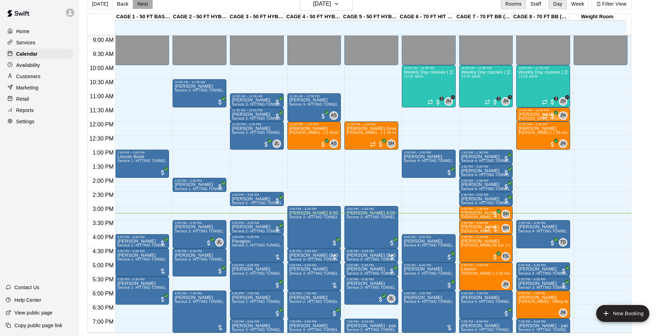
click at [141, 3] on button "Next" at bounding box center [143, 4] width 20 height 11
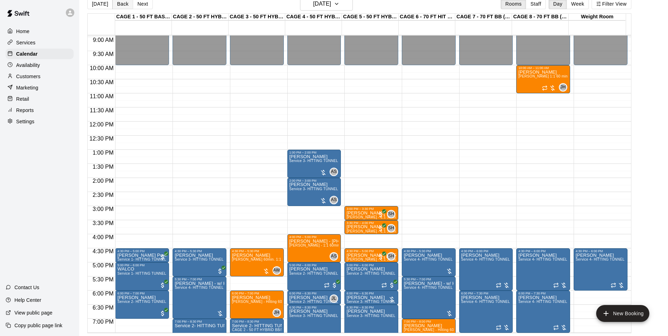
click at [121, 5] on button "Back" at bounding box center [122, 4] width 21 height 11
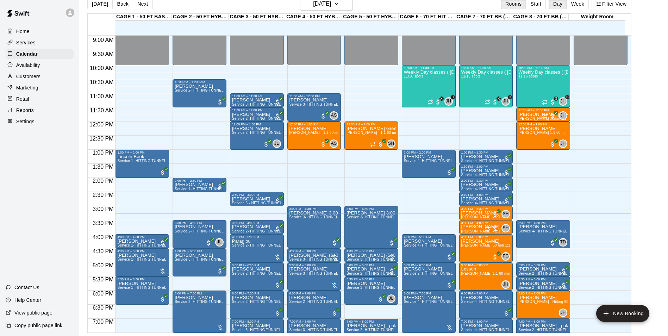
click at [48, 65] on div "Availability" at bounding box center [40, 65] width 68 height 11
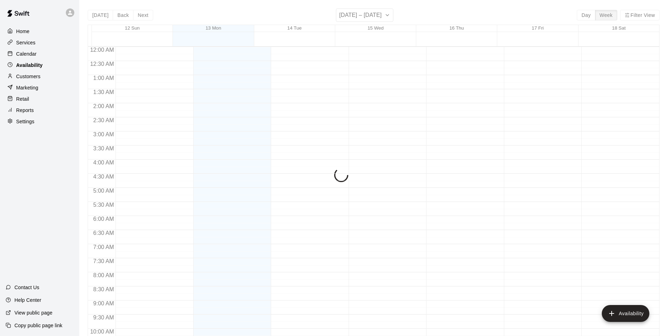
scroll to position [379, 0]
click at [47, 73] on div "Customers" at bounding box center [40, 76] width 68 height 11
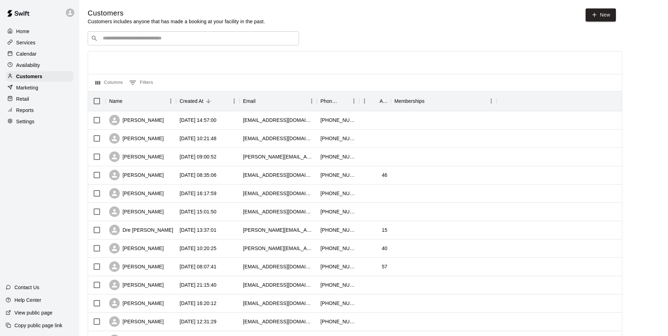
click at [274, 33] on div "​ ​" at bounding box center [193, 38] width 211 height 14
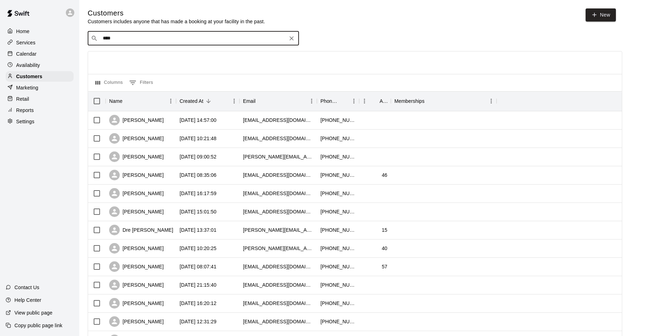
type input "*****"
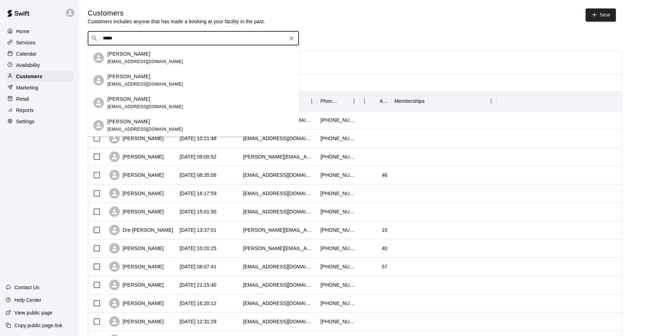
click at [240, 52] on div "Vanessa Seligman seligmanvanessa@yahoo.com" at bounding box center [200, 57] width 186 height 15
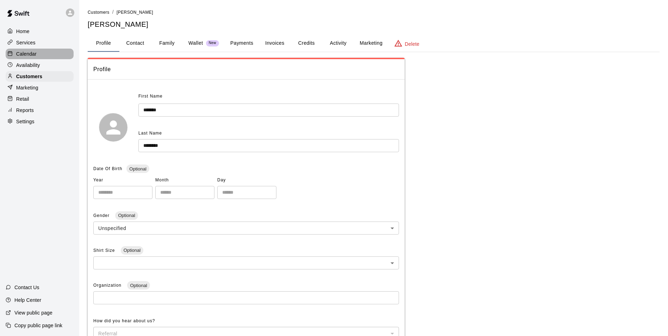
click at [42, 56] on div "Calendar" at bounding box center [40, 54] width 68 height 11
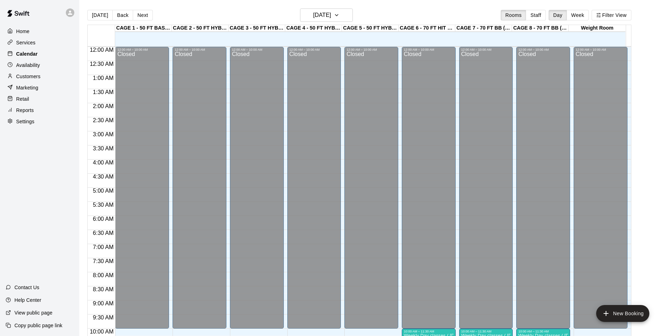
scroll to position [358, 0]
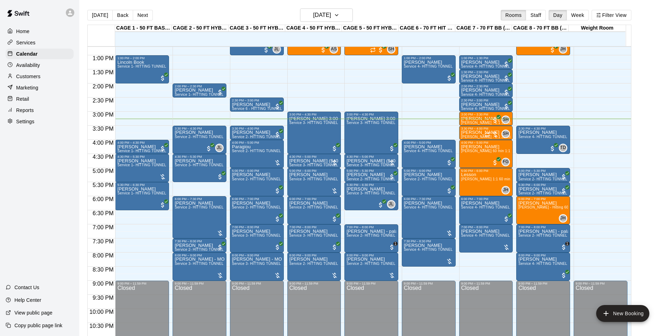
click at [46, 75] on div "Customers" at bounding box center [40, 76] width 68 height 11
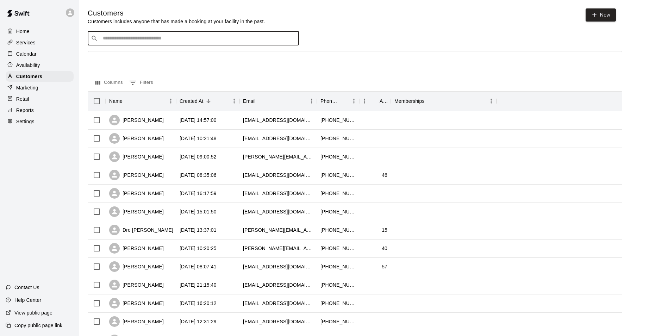
click at [132, 38] on input "Search customers by name or email" at bounding box center [198, 38] width 195 height 7
type input "*"
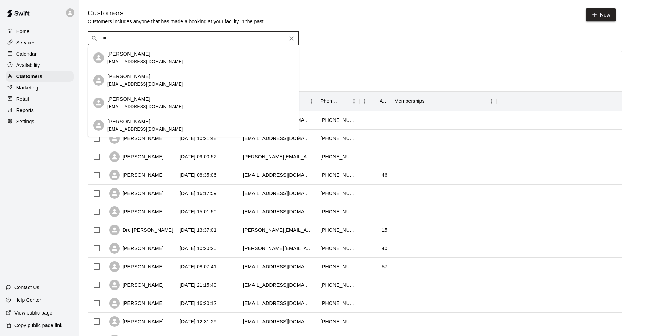
type input "*"
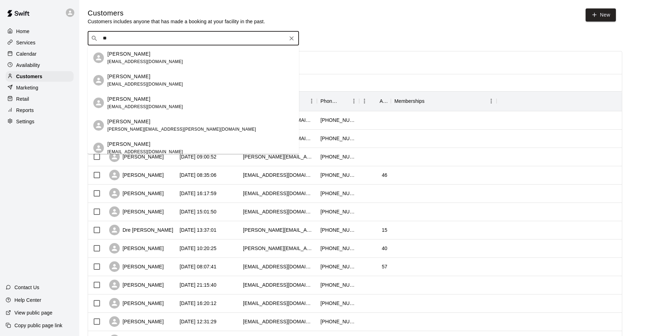
type input "*"
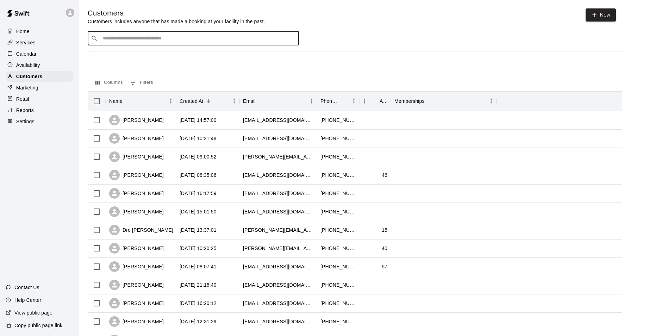
click at [70, 54] on div "Calendar" at bounding box center [40, 54] width 68 height 11
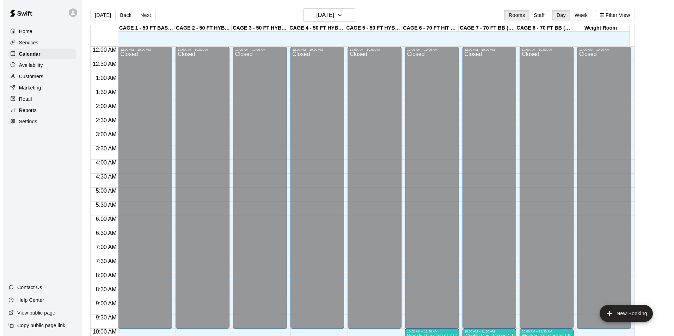
scroll to position [358, 0]
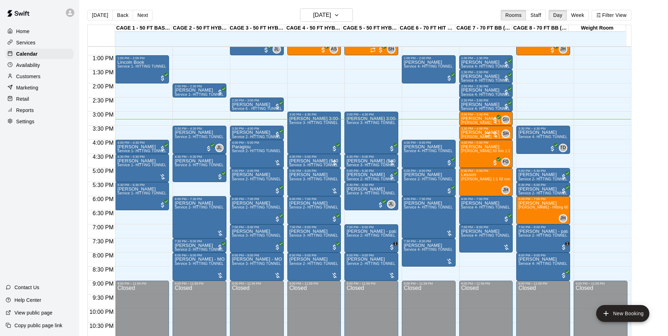
click at [152, 12] on div "Today Back Next Monday Oct 13 Rooms Staff Day Week Filter View" at bounding box center [359, 16] width 544 height 16
click at [124, 22] on div "Today Back Next Monday Oct 13 Rooms Staff Day Week Filter View" at bounding box center [359, 16] width 544 height 16
click at [141, 17] on button "Next" at bounding box center [143, 15] width 20 height 11
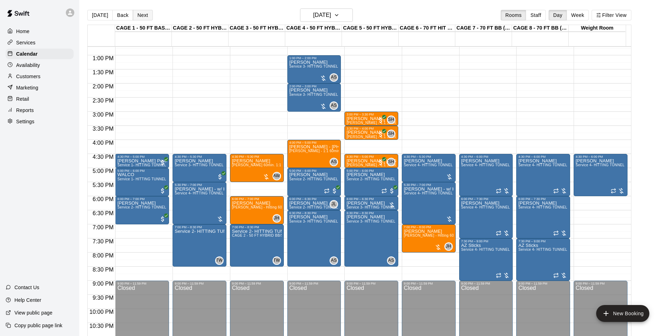
click at [141, 17] on button "Next" at bounding box center [143, 15] width 20 height 11
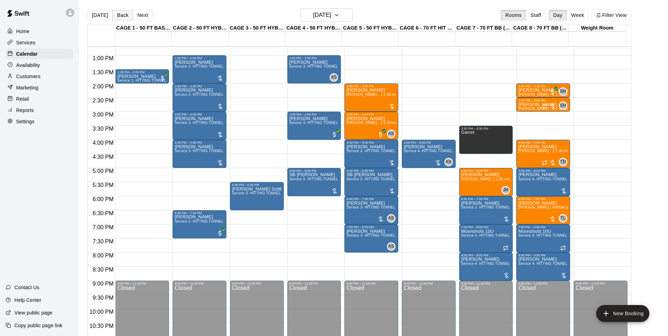
click at [120, 16] on button "Back" at bounding box center [122, 15] width 21 height 11
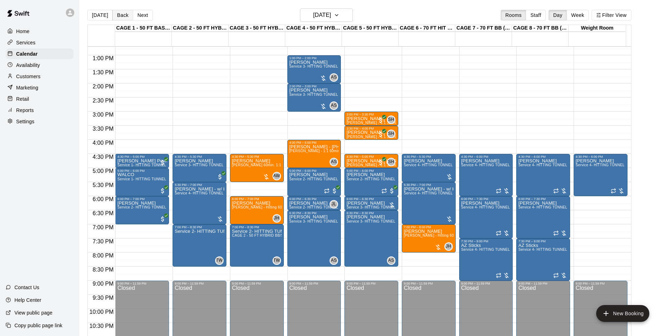
click at [120, 16] on button "Back" at bounding box center [122, 15] width 21 height 11
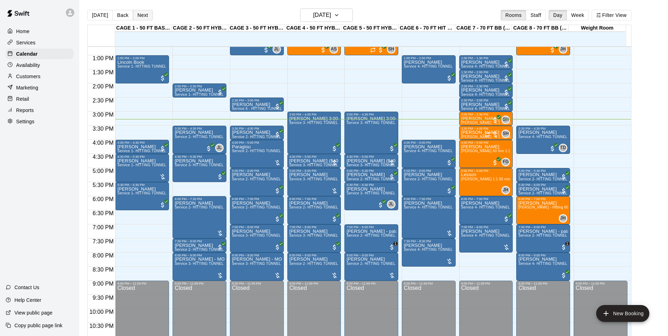
click at [142, 14] on button "Next" at bounding box center [143, 15] width 20 height 11
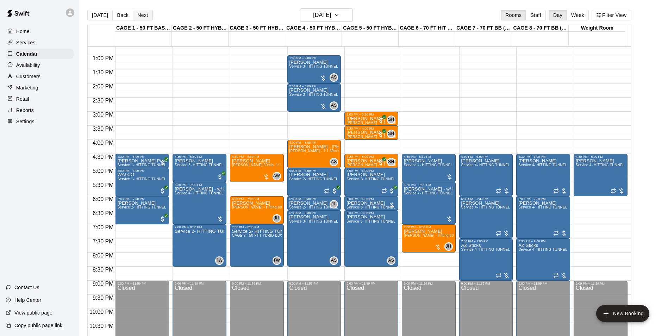
click at [142, 14] on button "Next" at bounding box center [143, 15] width 20 height 11
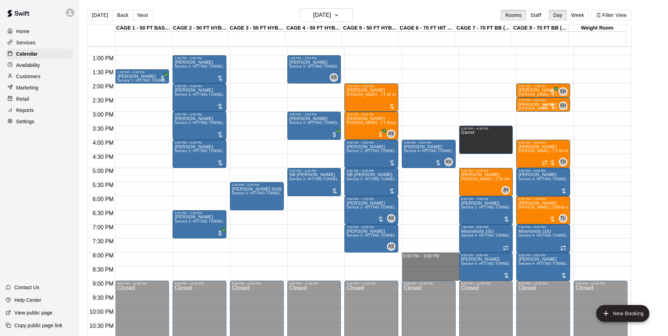
drag, startPoint x: 439, startPoint y: 254, endPoint x: 439, endPoint y: 277, distance: 22.2
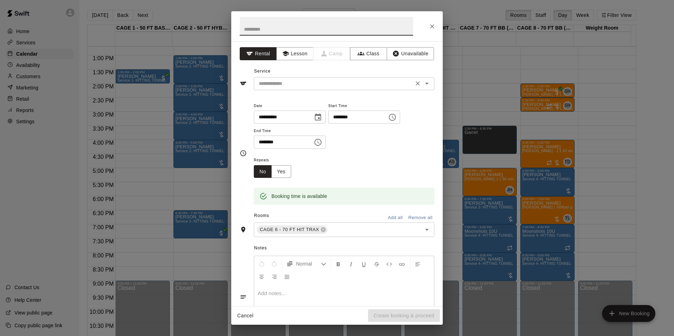
click at [379, 88] on div "​" at bounding box center [344, 83] width 180 height 13
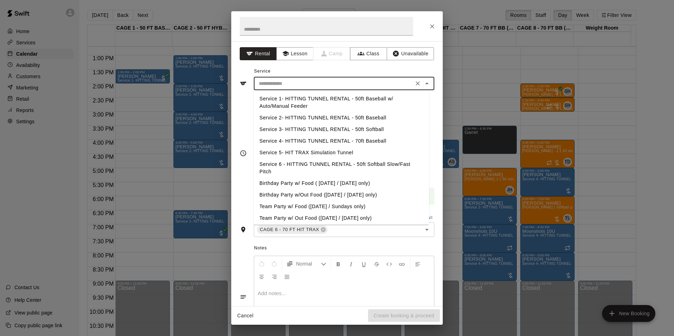
click at [387, 139] on li "Service 4- HITTING TUNNEL RENTAL - 70ft Baseball" at bounding box center [341, 141] width 175 height 12
type input "**********"
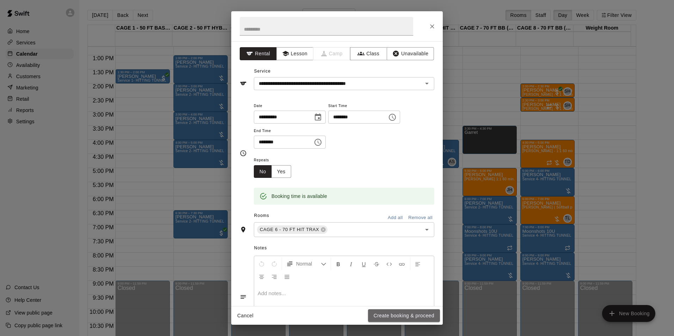
drag, startPoint x: 412, startPoint y: 312, endPoint x: 412, endPoint y: 305, distance: 7.0
click at [414, 312] on button "Create booking & proceed" at bounding box center [404, 315] width 72 height 13
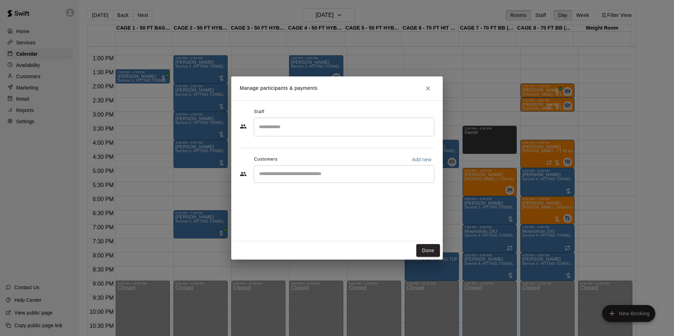
click at [341, 168] on div "​" at bounding box center [344, 174] width 180 height 18
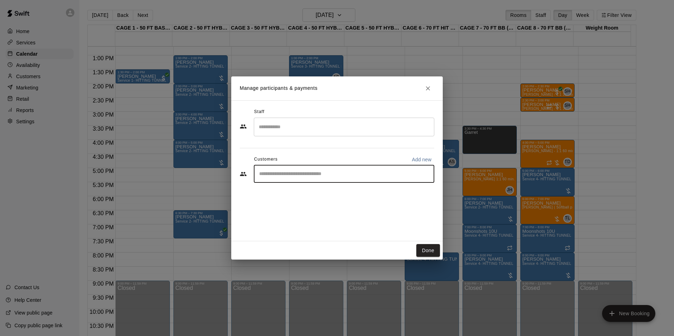
type input "*"
type input "******"
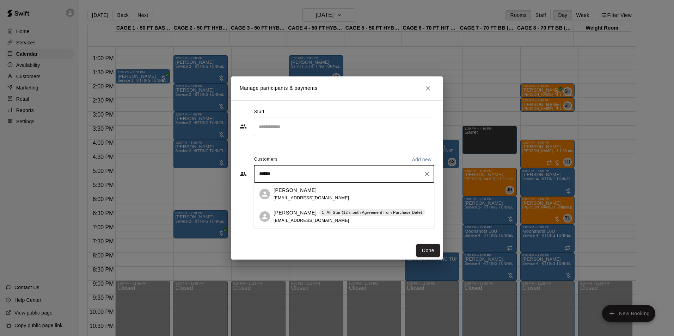
click at [349, 214] on p "1- All-Star (12-month Agreement from Purchase Date)" at bounding box center [372, 213] width 100 height 6
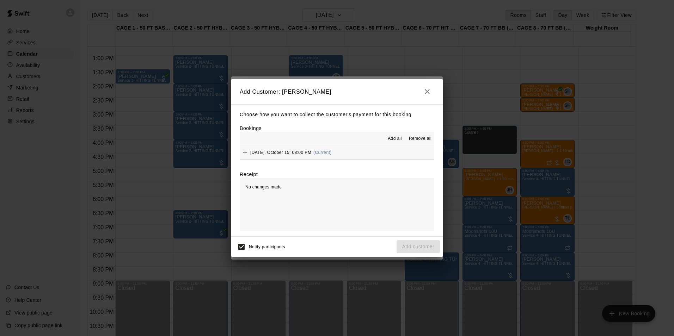
click at [394, 134] on button "Add all" at bounding box center [394, 138] width 23 height 11
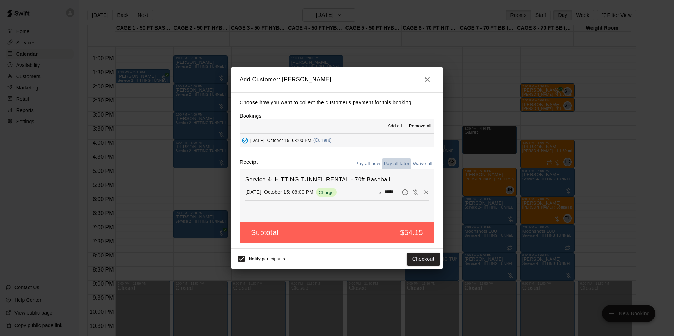
click at [397, 165] on button "Pay all later" at bounding box center [396, 164] width 29 height 11
click at [429, 264] on button "Add customer" at bounding box center [417, 259] width 43 height 13
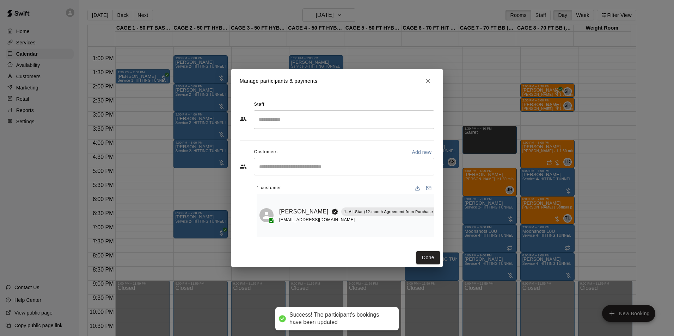
click at [426, 256] on button "Done" at bounding box center [428, 257] width 24 height 13
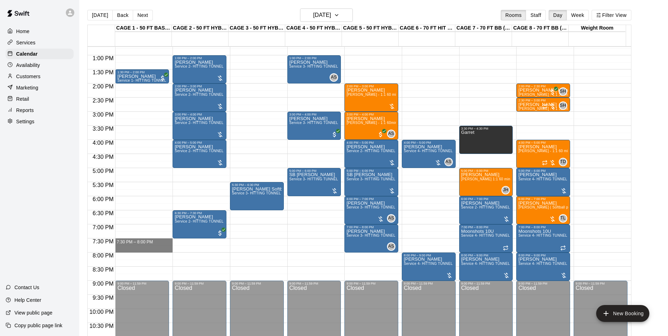
drag, startPoint x: 166, startPoint y: 252, endPoint x: 167, endPoint y: 246, distance: 6.1
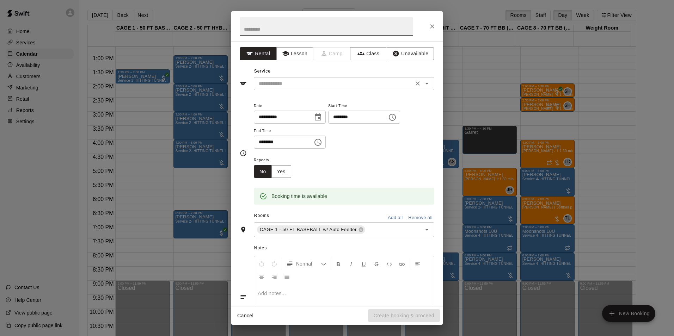
click at [358, 87] on input "text" at bounding box center [333, 83] width 155 height 9
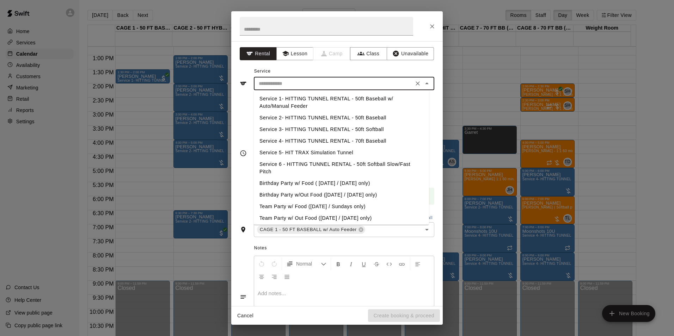
click at [389, 98] on li "Service 1- HITTING TUNNEL RENTAL - 50ft Baseball w/ Auto/Manual Feeder" at bounding box center [341, 102] width 175 height 19
type input "**********"
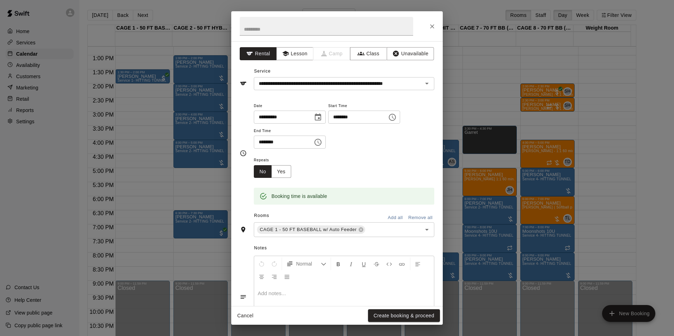
click at [402, 308] on div "Cancel Create booking & proceed" at bounding box center [336, 315] width 211 height 19
click at [402, 309] on div "Cancel Create booking & proceed" at bounding box center [336, 315] width 211 height 19
click at [402, 309] on button "Create booking & proceed" at bounding box center [404, 315] width 72 height 13
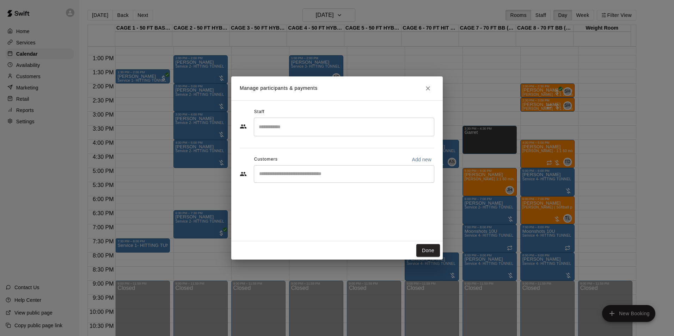
click at [303, 176] on input "Start typing to search customers..." at bounding box center [344, 174] width 174 height 7
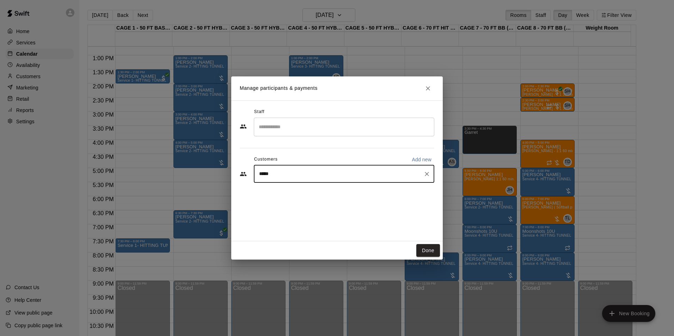
type input "******"
click at [329, 217] on div "Brandt Klimke 1- All-Star (12-month Agreement from Purchase Date) stevenklimke@…" at bounding box center [348, 216] width 151 height 15
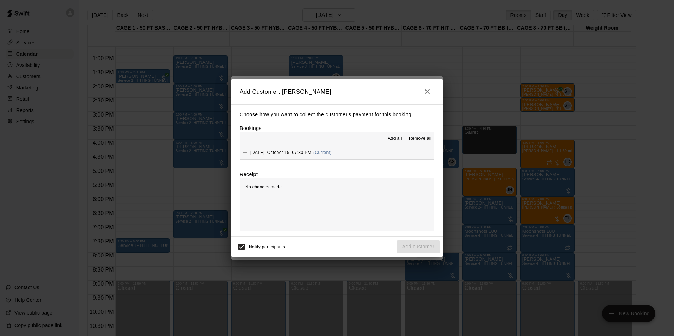
click at [394, 141] on span "Add all" at bounding box center [395, 138] width 14 height 7
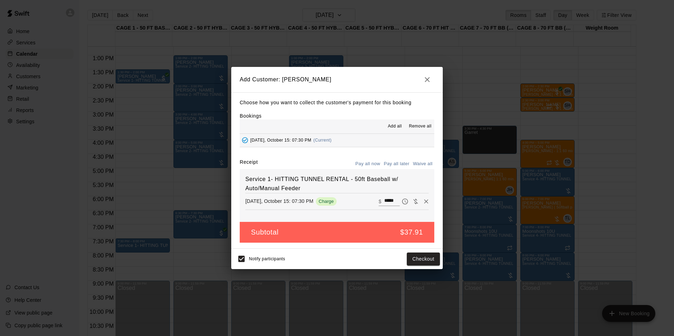
click at [391, 162] on button "Pay all later" at bounding box center [396, 164] width 29 height 11
click at [419, 262] on button "Add customer" at bounding box center [417, 259] width 43 height 13
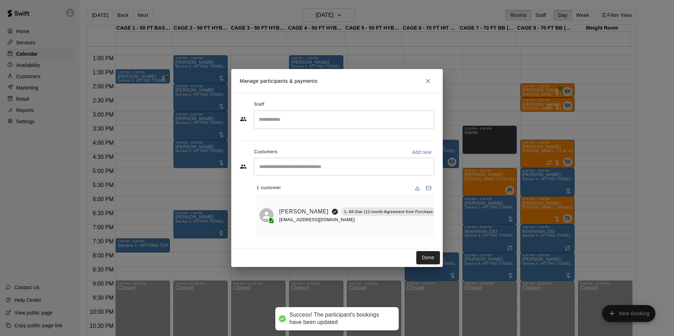
click at [396, 279] on div "Manage participants & payments Staff ​ Customers Add new ​ 1 customer Brandt Kl…" at bounding box center [337, 168] width 674 height 336
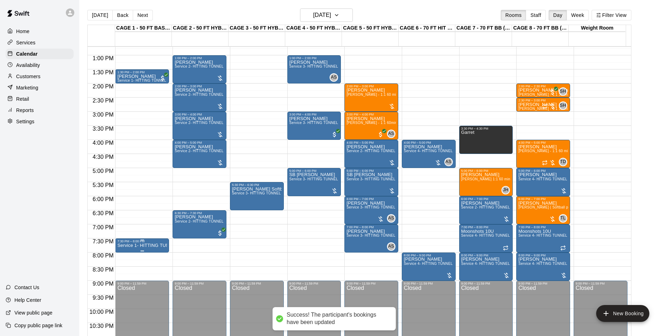
click at [153, 240] on div "7:30 PM – 8:00 PM Service 1- HITTING TUNNEL RENTAL - 50ft Baseball w/ Auto/Manu…" at bounding box center [142, 245] width 54 height 14
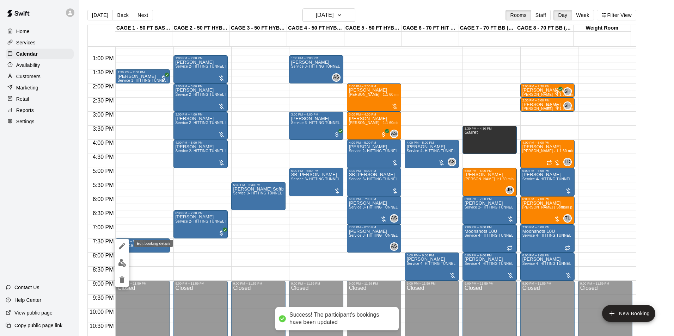
click at [128, 243] on button "edit" at bounding box center [122, 246] width 14 height 14
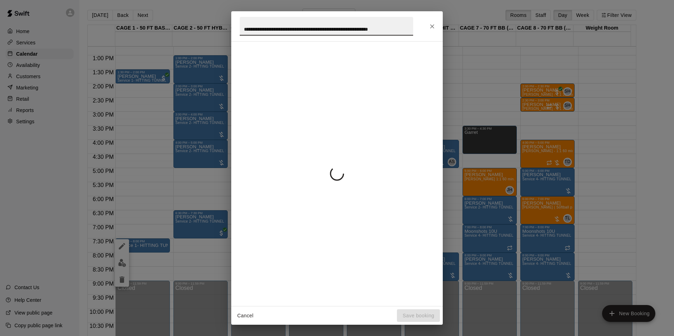
scroll to position [0, 15]
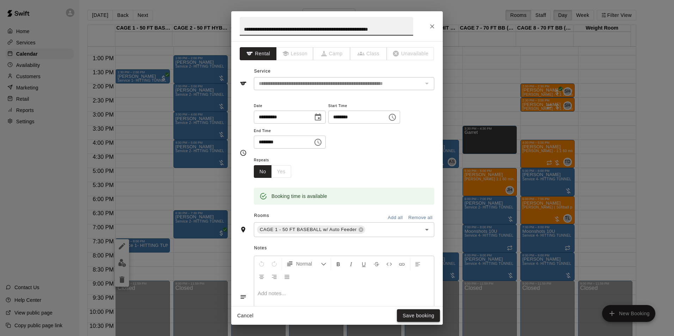
click at [427, 313] on button "Save booking" at bounding box center [418, 315] width 43 height 13
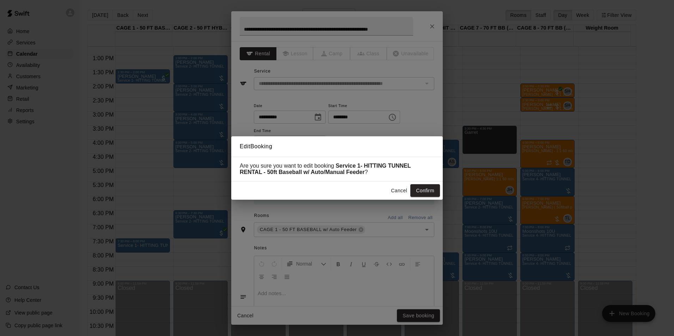
scroll to position [0, 0]
click at [425, 193] on button "Confirm" at bounding box center [425, 190] width 30 height 13
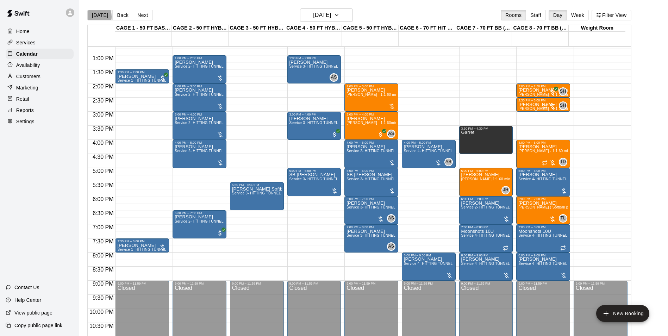
click at [91, 16] on button "[DATE]" at bounding box center [99, 15] width 25 height 11
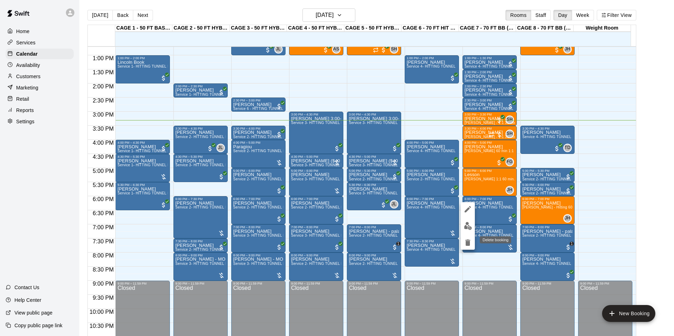
click at [470, 238] on button "delete" at bounding box center [467, 243] width 14 height 14
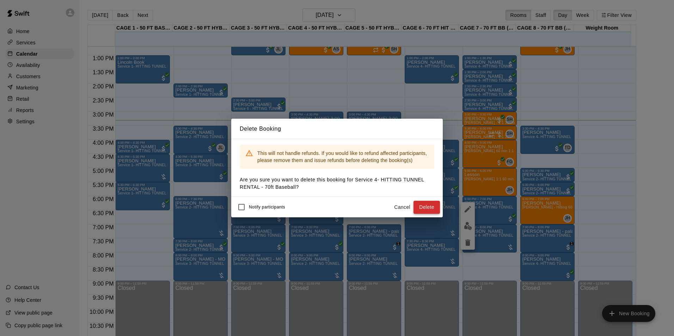
click at [427, 205] on button "Delete" at bounding box center [426, 207] width 26 height 13
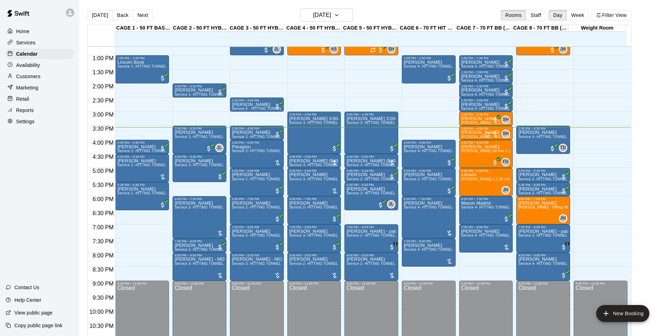
click at [59, 76] on div "Customers" at bounding box center [40, 76] width 68 height 11
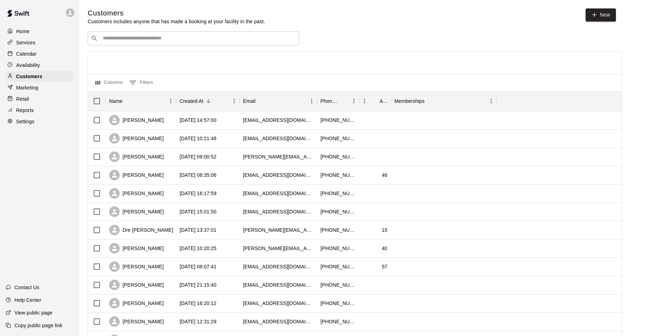
click at [112, 37] on input "Search customers by name or email" at bounding box center [198, 38] width 195 height 7
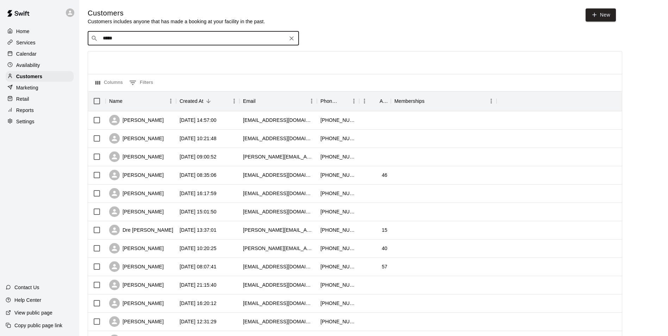
type input "******"
click at [118, 54] on p "Irelan Seligman" at bounding box center [128, 53] width 43 height 7
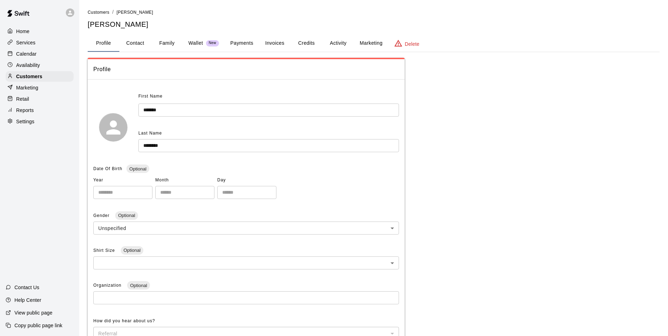
click at [278, 37] on button "Invoices" at bounding box center [275, 43] width 32 height 17
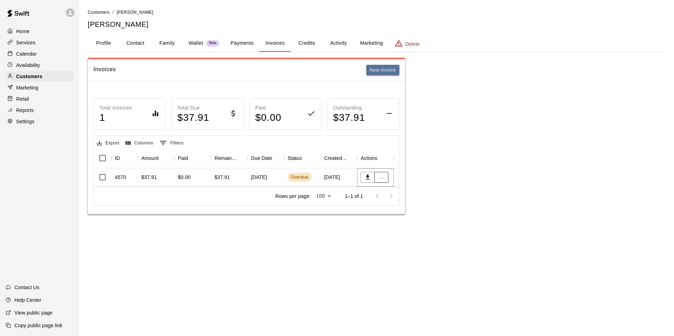
click at [384, 175] on button "..." at bounding box center [381, 177] width 14 height 11
click at [398, 81] on div at bounding box center [337, 168] width 674 height 336
click at [394, 71] on button "New invoice" at bounding box center [382, 70] width 33 height 11
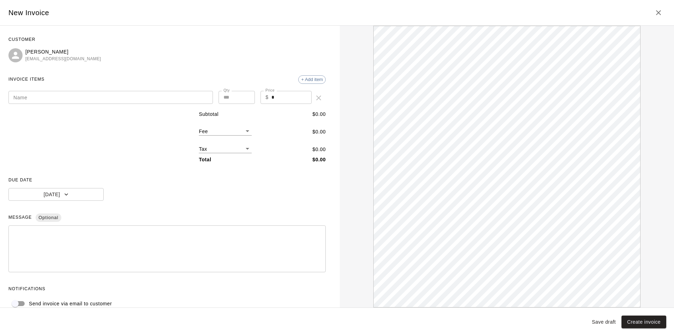
click at [63, 49] on p "Vanessa Seligman" at bounding box center [63, 51] width 76 height 7
click at [63, 50] on p "Vanessa Seligman" at bounding box center [63, 51] width 76 height 7
click at [654, 10] on icon "Close" at bounding box center [658, 12] width 8 height 8
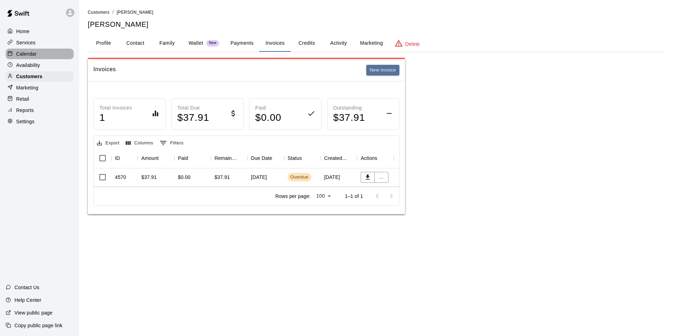
click at [50, 51] on div "Calendar" at bounding box center [40, 54] width 68 height 11
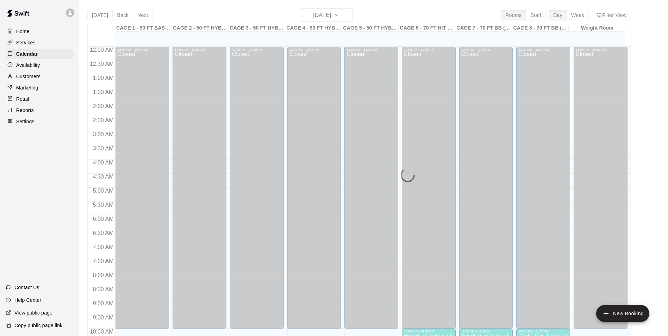
scroll to position [358, 0]
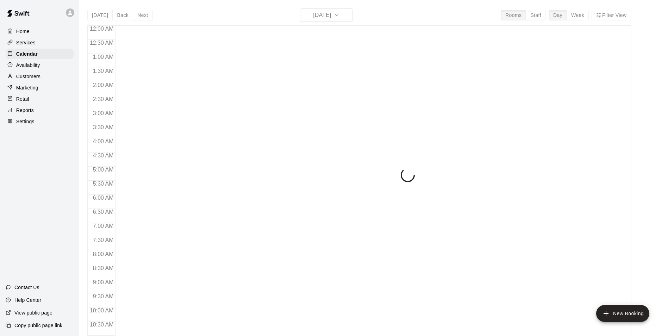
scroll to position [358, 0]
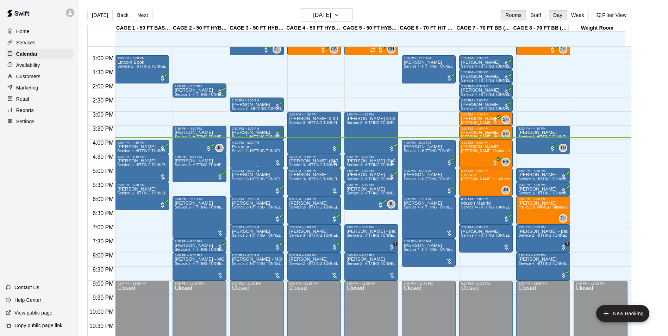
click at [270, 155] on div "Paragiou Service 2- HITTING TUNNEL RENTAL - 50ft Baseball" at bounding box center [257, 312] width 50 height 336
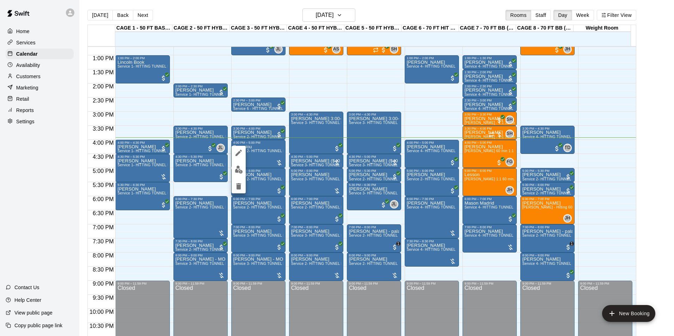
click at [230, 174] on div at bounding box center [337, 168] width 674 height 336
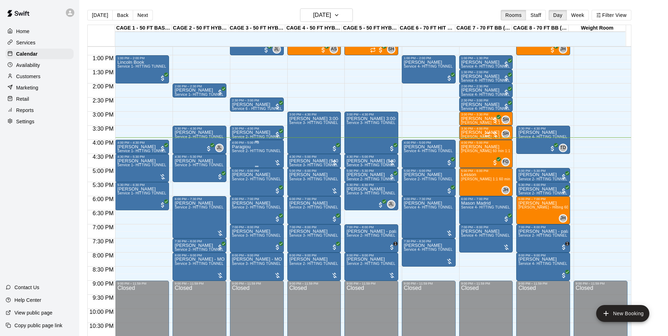
click at [247, 151] on span "Service 2- HITTING TUNNEL RENTAL - 50ft Baseball" at bounding box center [276, 151] width 89 height 4
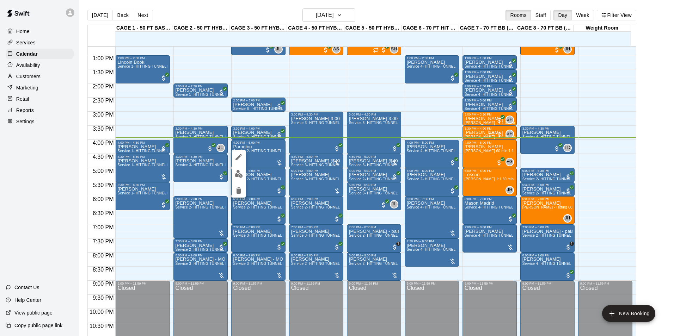
click at [240, 165] on div at bounding box center [238, 174] width 14 height 48
click at [240, 171] on img "edit" at bounding box center [239, 174] width 8 height 8
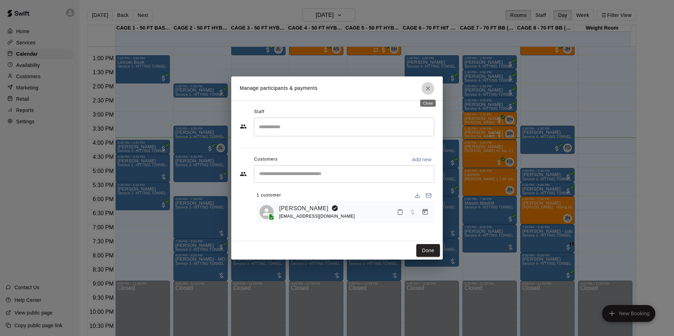
click at [432, 88] on button "Close" at bounding box center [427, 88] width 13 height 13
